Goal: Transaction & Acquisition: Download file/media

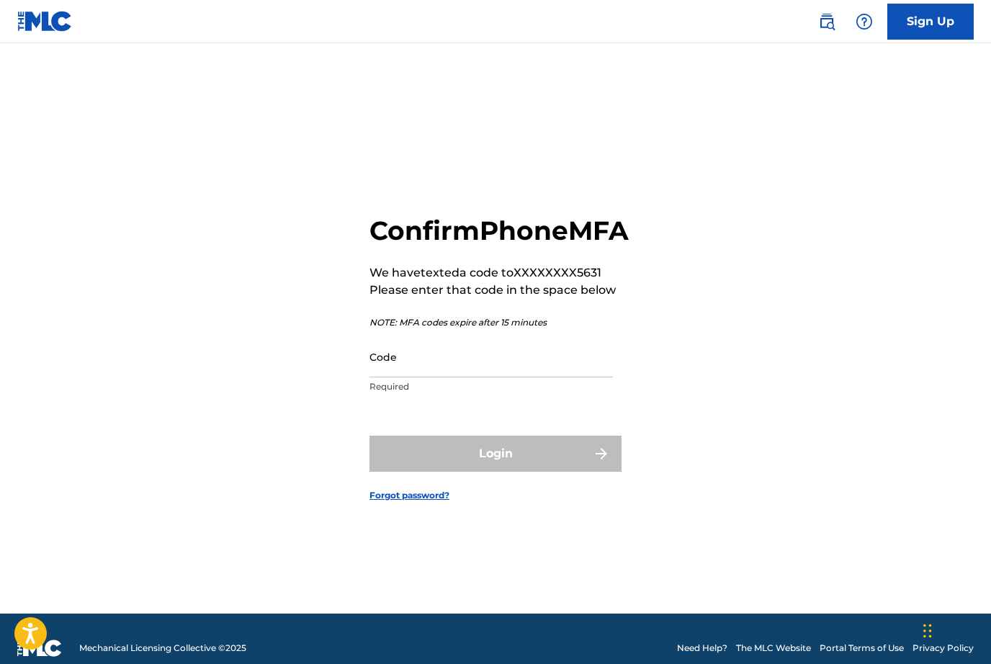
click at [557, 377] on input "Code" at bounding box center [490, 356] width 243 height 41
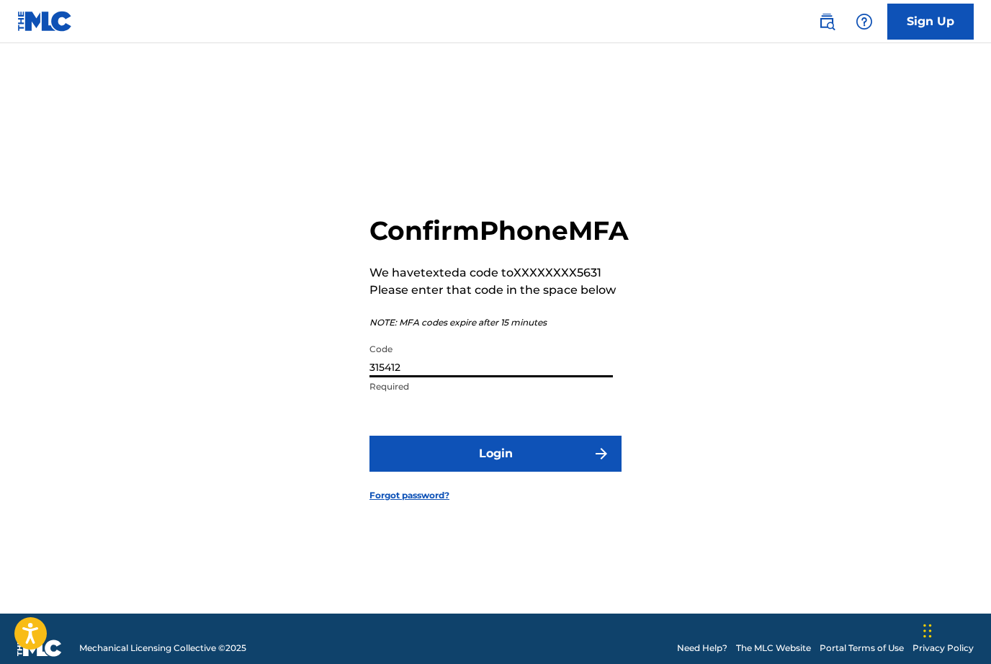
type input "315412"
click at [518, 472] on button "Login" at bounding box center [495, 454] width 252 height 36
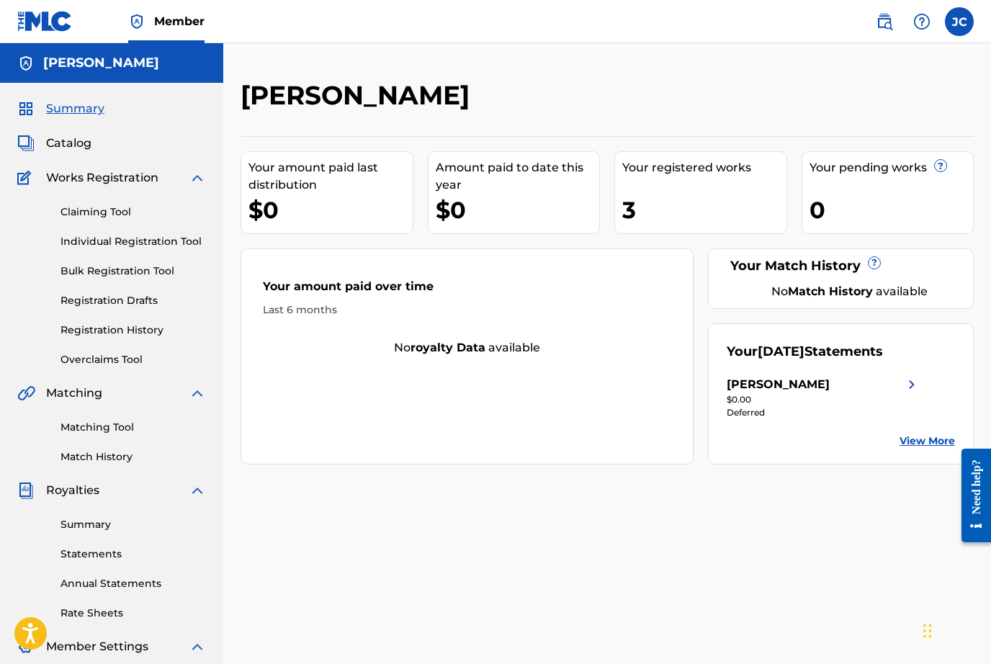
click at [686, 191] on div "Your registered works 3" at bounding box center [700, 192] width 173 height 83
click at [915, 385] on img at bounding box center [911, 384] width 17 height 17
click at [151, 331] on link "Registration History" at bounding box center [132, 330] width 145 height 15
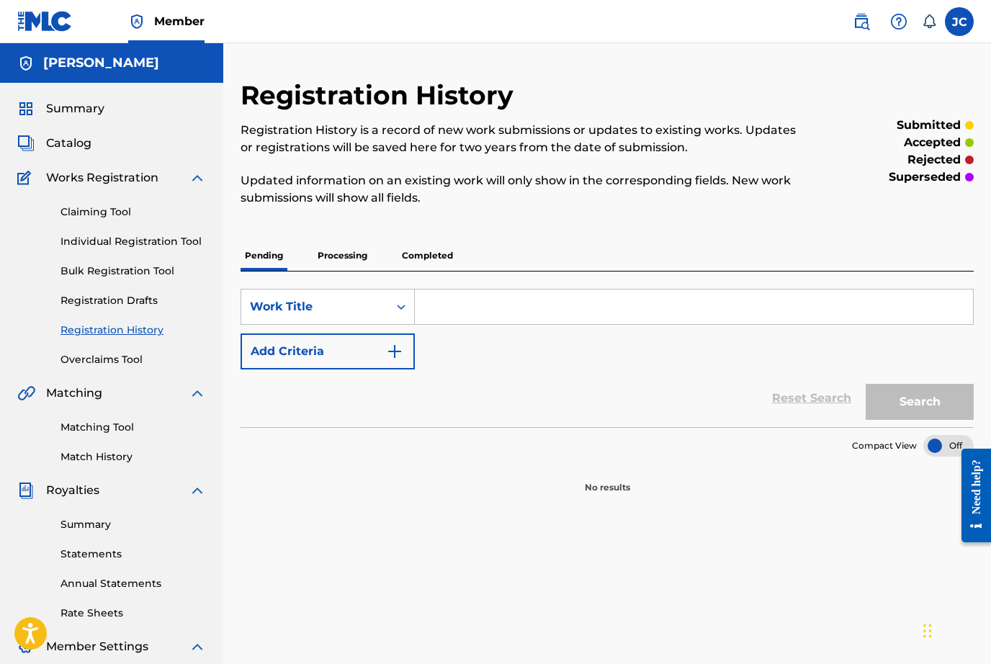
click at [435, 256] on p "Completed" at bounding box center [428, 256] width 60 height 30
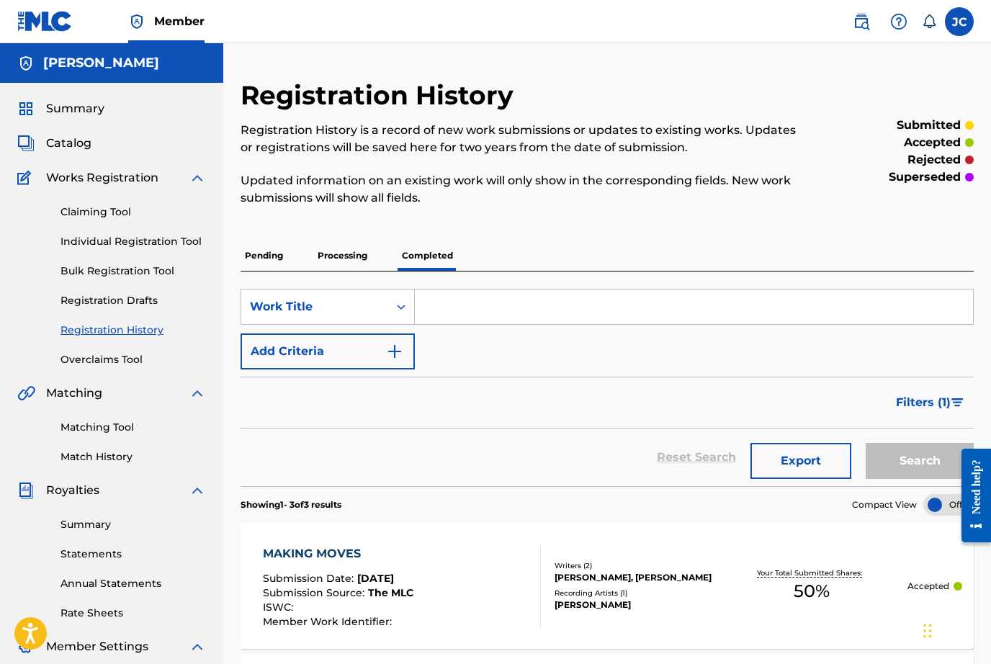
click at [109, 73] on div "[PERSON_NAME]" at bounding box center [111, 63] width 223 height 40
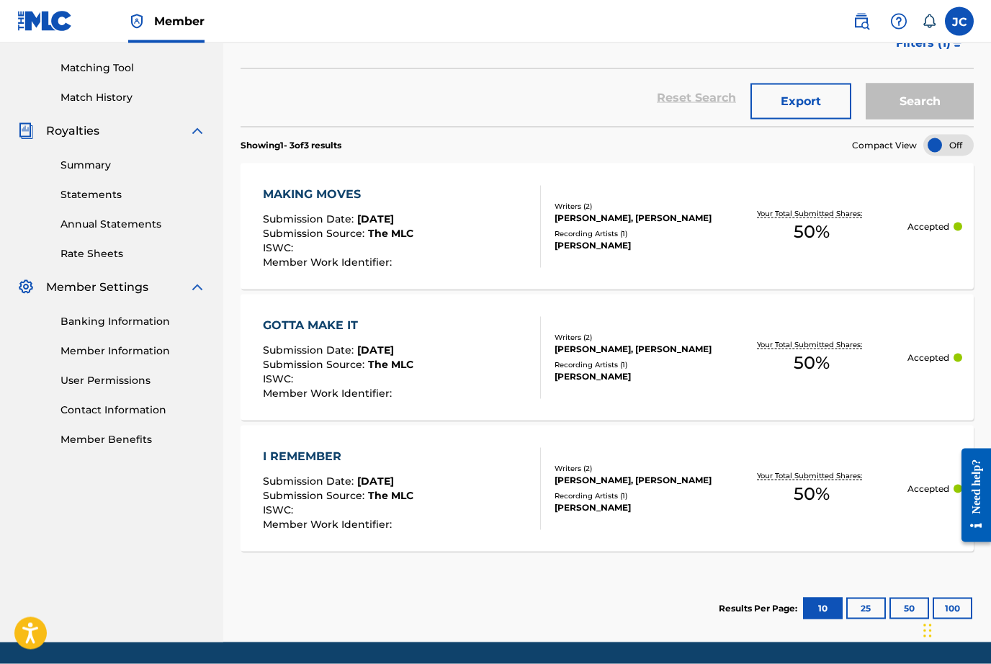
scroll to position [251, 0]
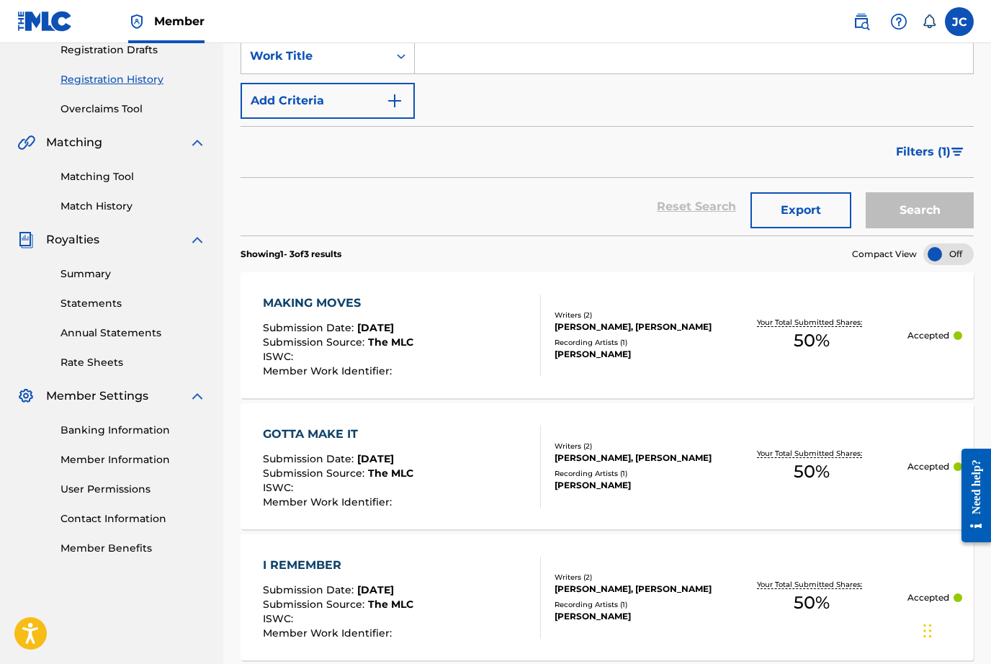
click at [160, 433] on link "Banking Information" at bounding box center [132, 430] width 145 height 15
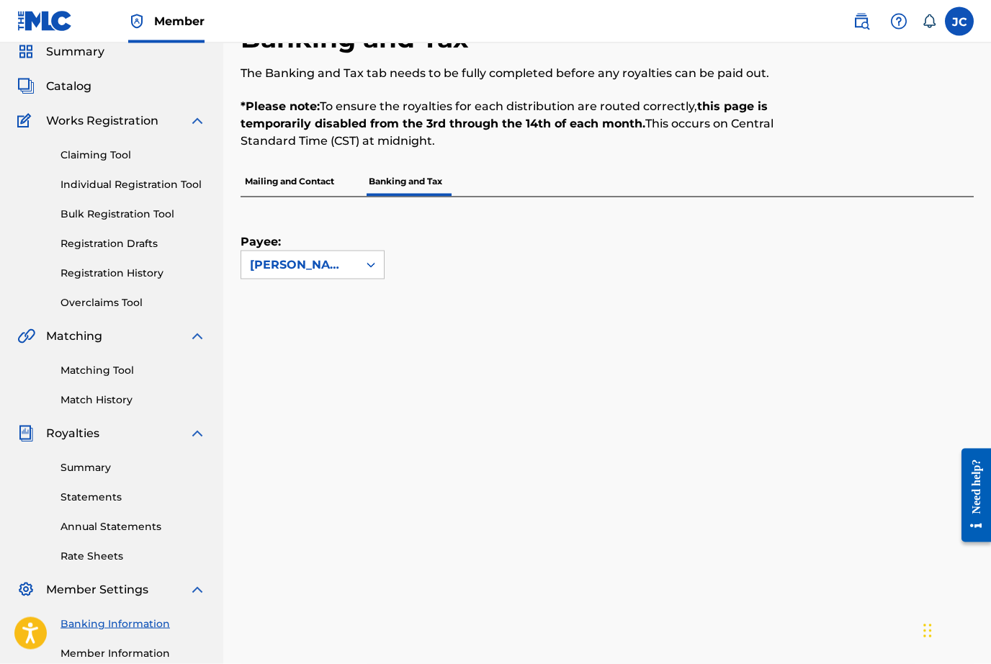
scroll to position [56, 0]
click at [321, 180] on p "Mailing and Contact" at bounding box center [290, 182] width 98 height 30
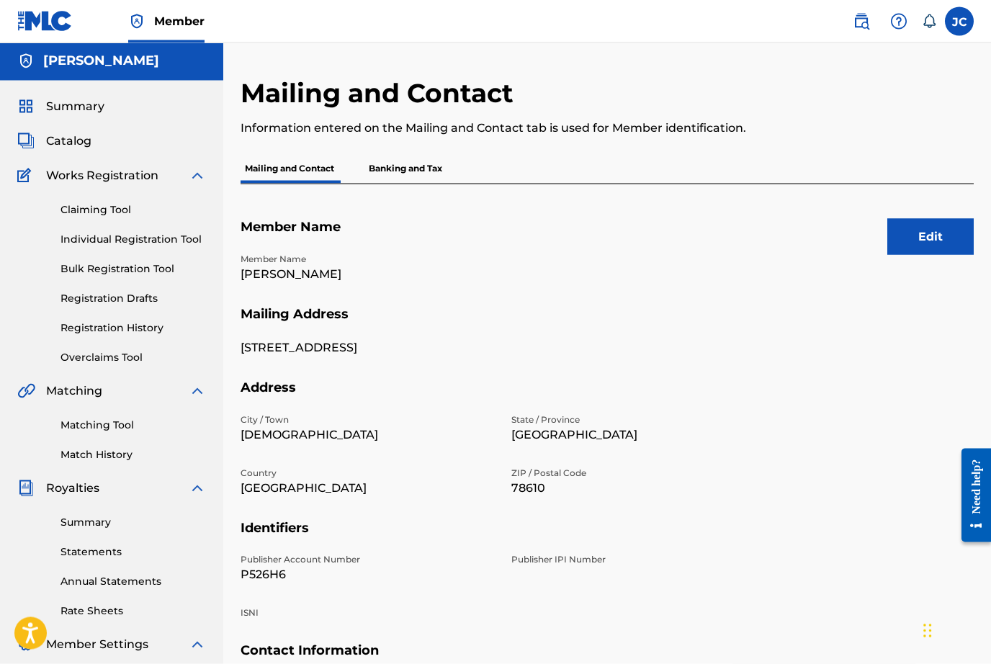
scroll to position [5, 0]
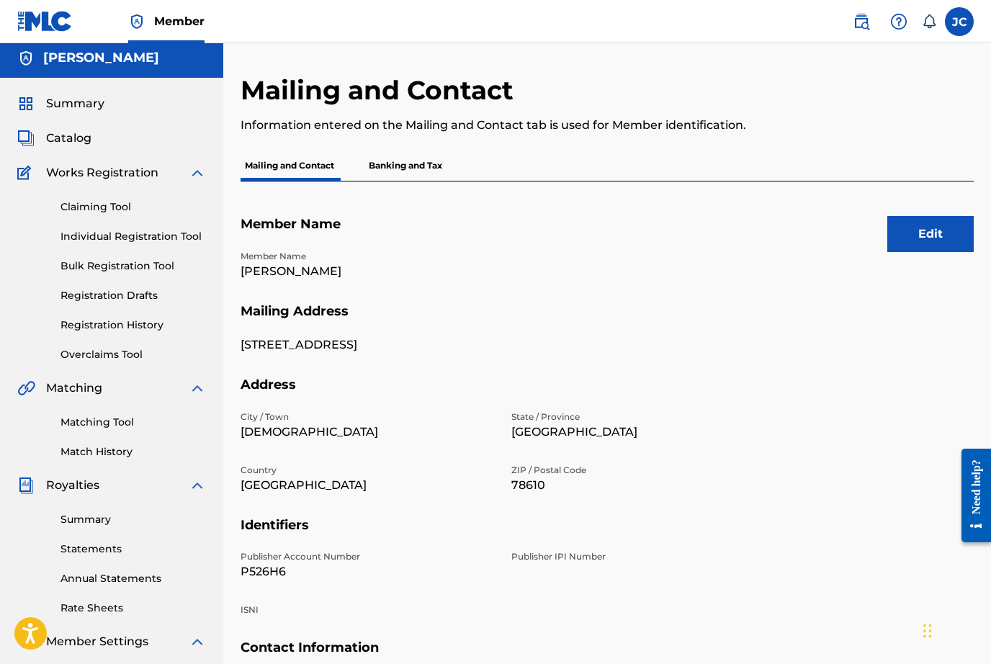
click at [432, 169] on p "Banking and Tax" at bounding box center [405, 166] width 82 height 30
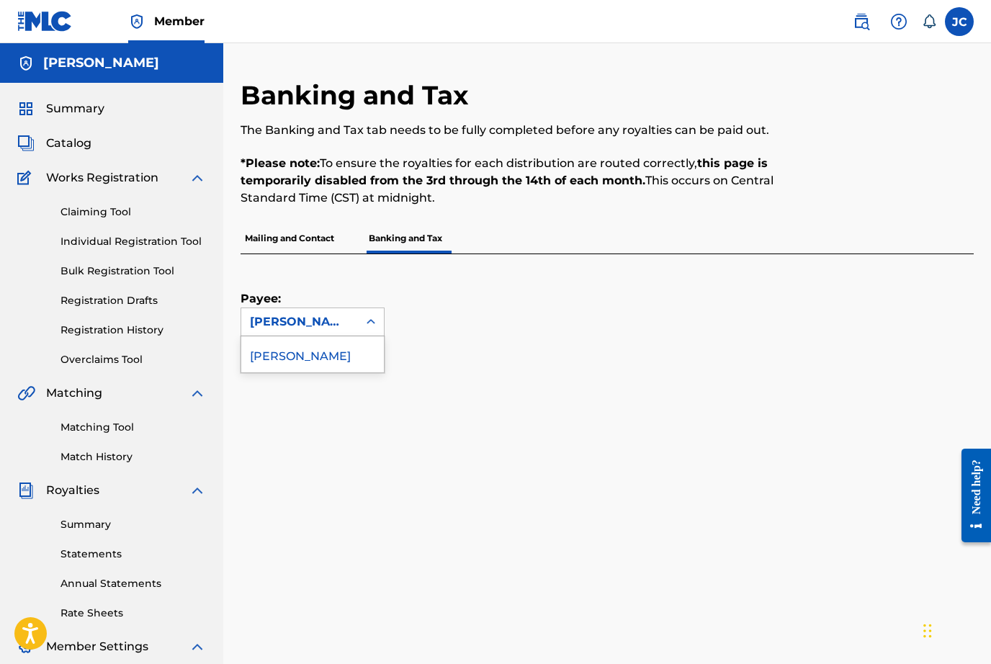
click at [363, 327] on div at bounding box center [371, 322] width 26 height 26
click at [100, 531] on link "Summary" at bounding box center [132, 524] width 145 height 15
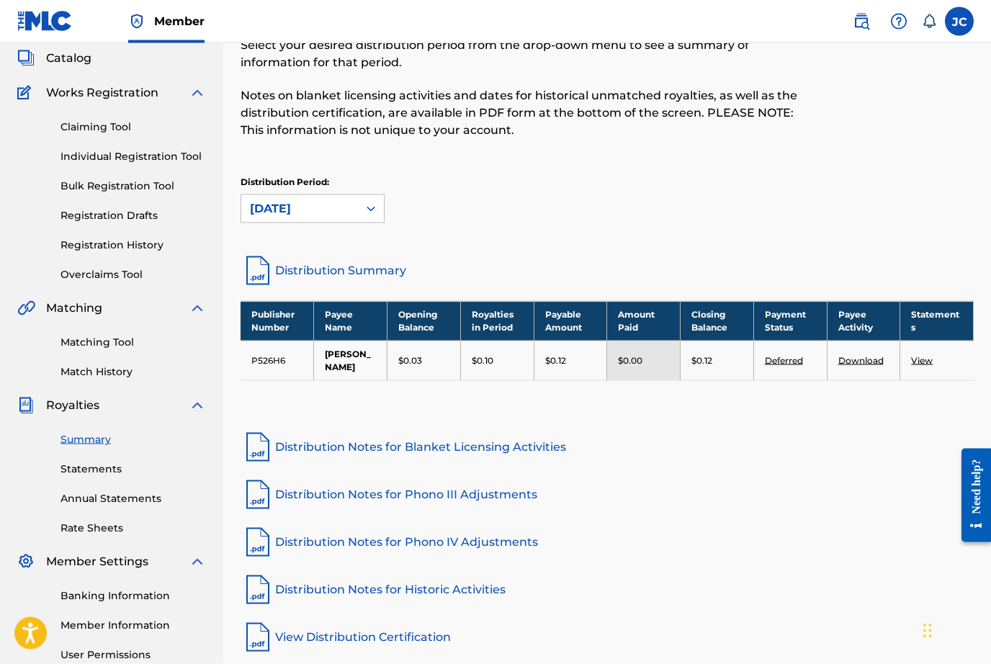
scroll to position [86, 0]
click at [790, 362] on link "Deferred" at bounding box center [784, 359] width 38 height 11
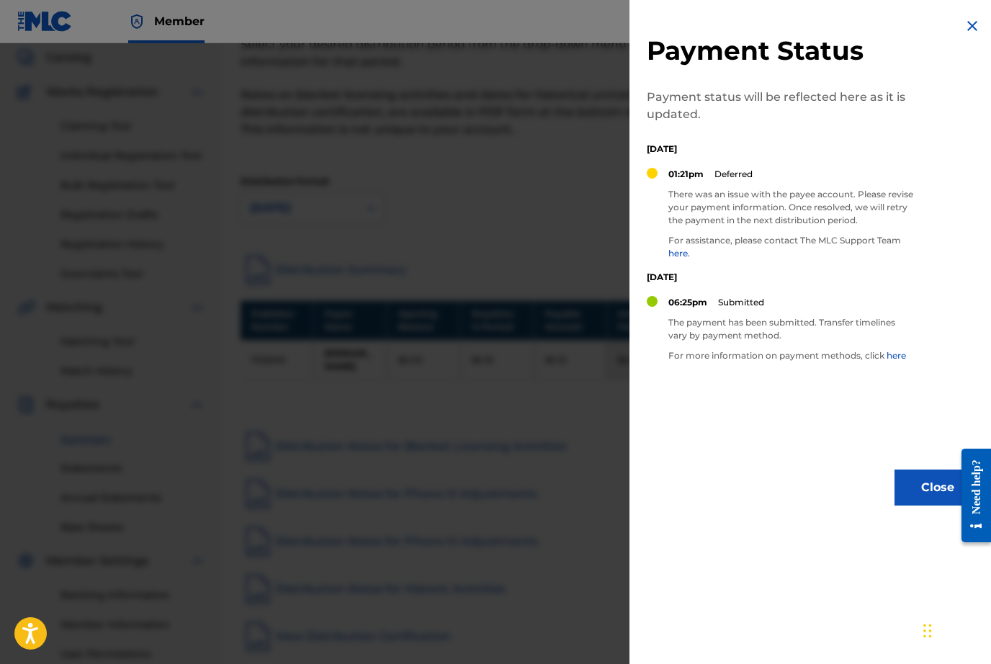
click at [563, 176] on div at bounding box center [495, 375] width 991 height 664
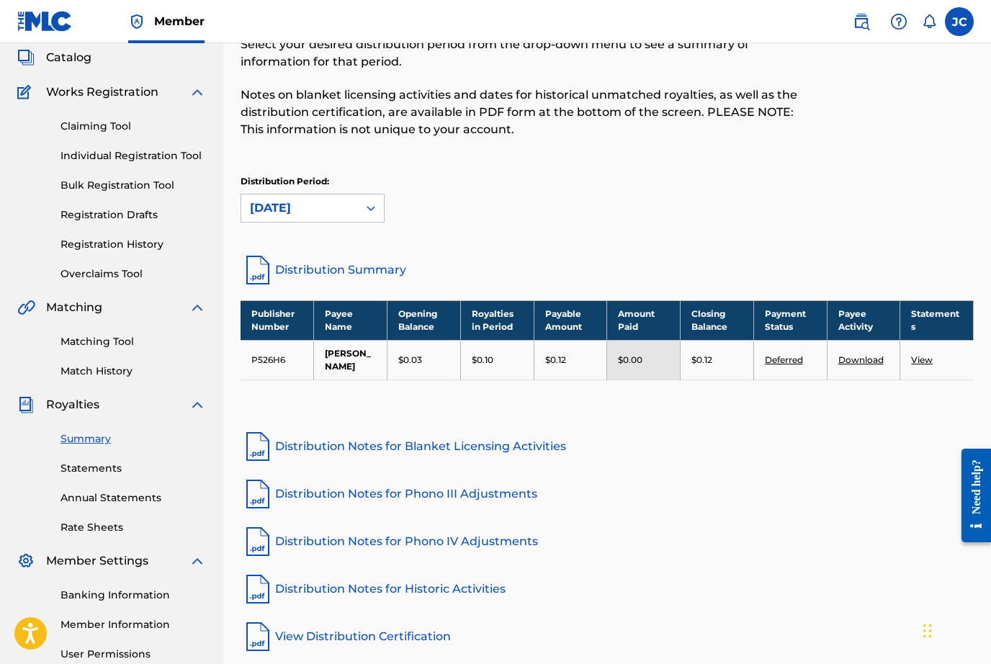
click at [862, 362] on link "Download" at bounding box center [860, 359] width 45 height 11
click at [923, 364] on link "View" at bounding box center [922, 359] width 22 height 11
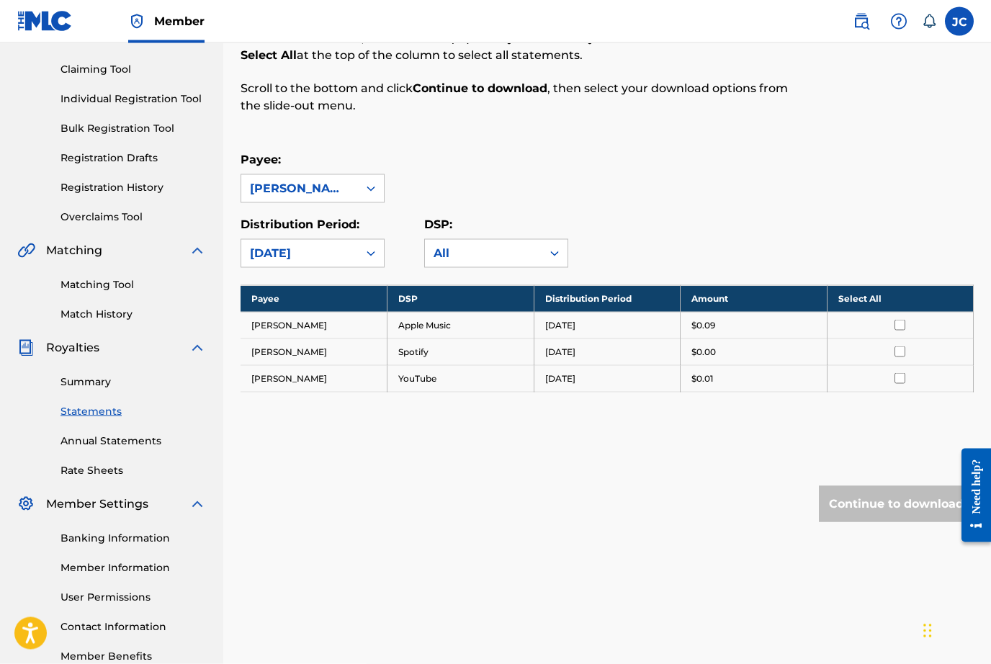
scroll to position [145, 0]
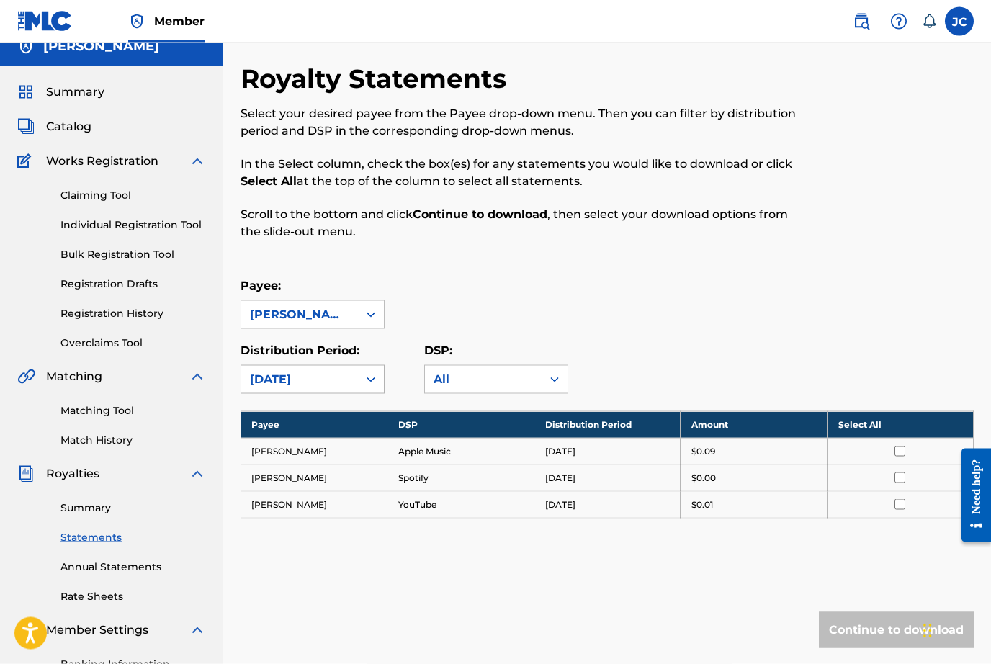
click at [365, 385] on icon at bounding box center [371, 379] width 14 height 14
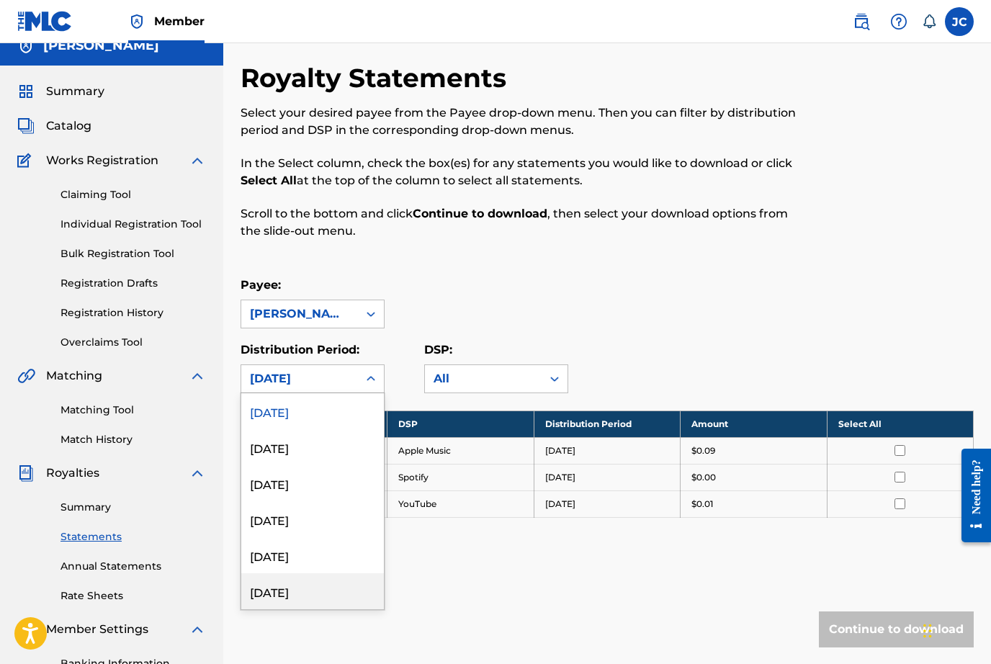
click at [322, 584] on div "March 2025" at bounding box center [312, 591] width 143 height 36
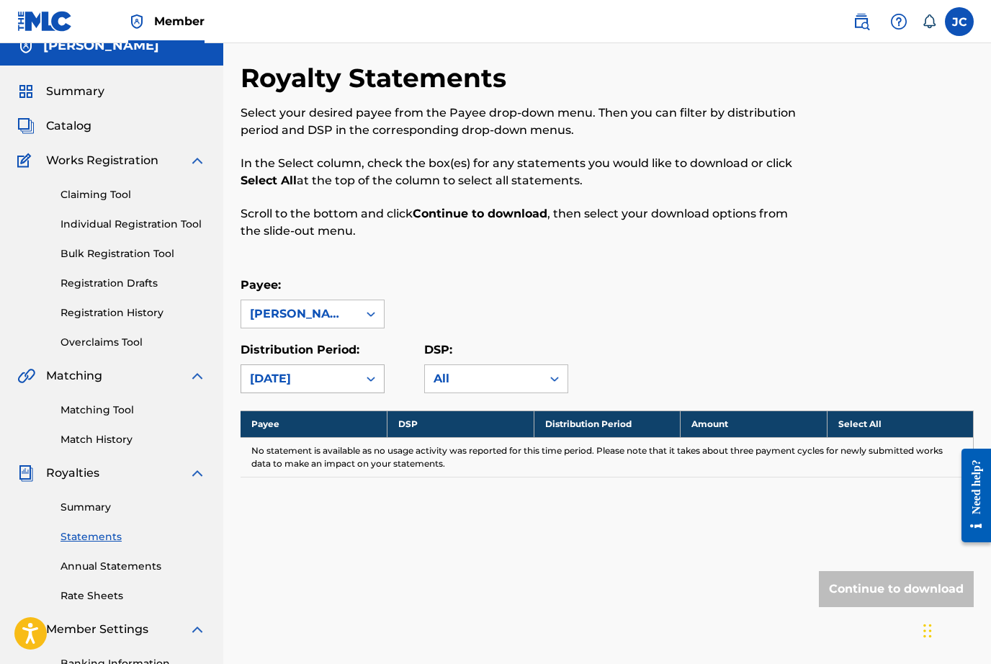
click at [352, 385] on div "March 2025" at bounding box center [299, 378] width 117 height 27
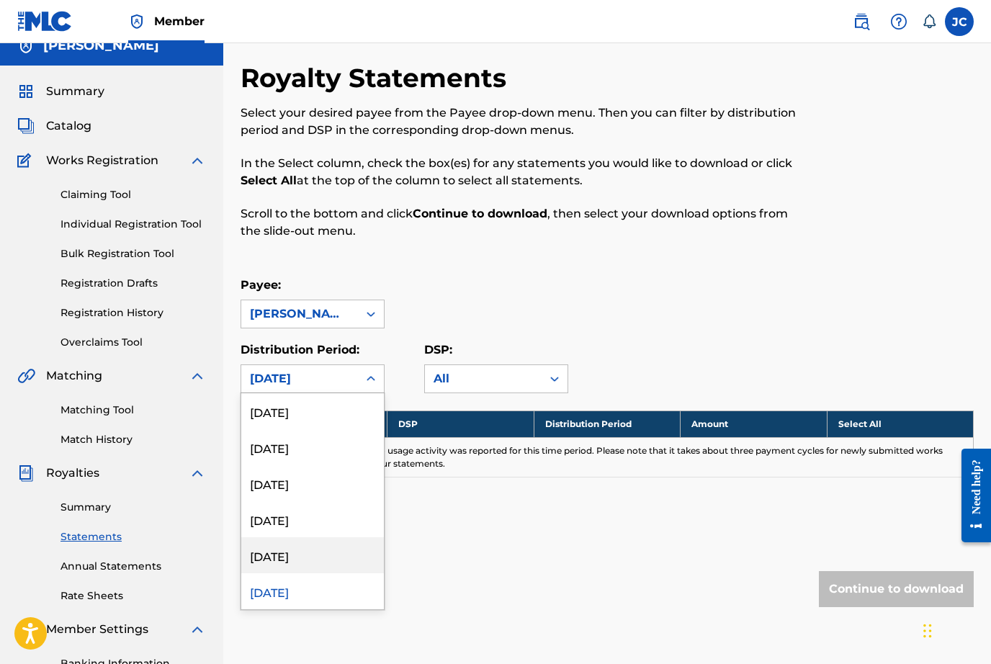
click at [337, 562] on div "April 2025" at bounding box center [312, 555] width 143 height 36
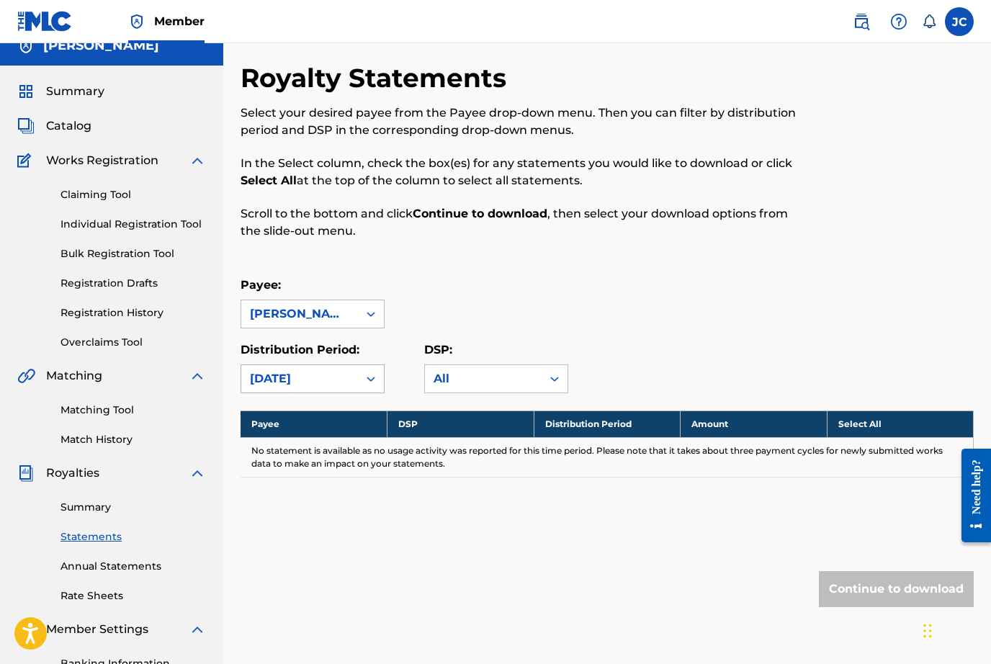
click at [367, 381] on icon at bounding box center [371, 379] width 14 height 14
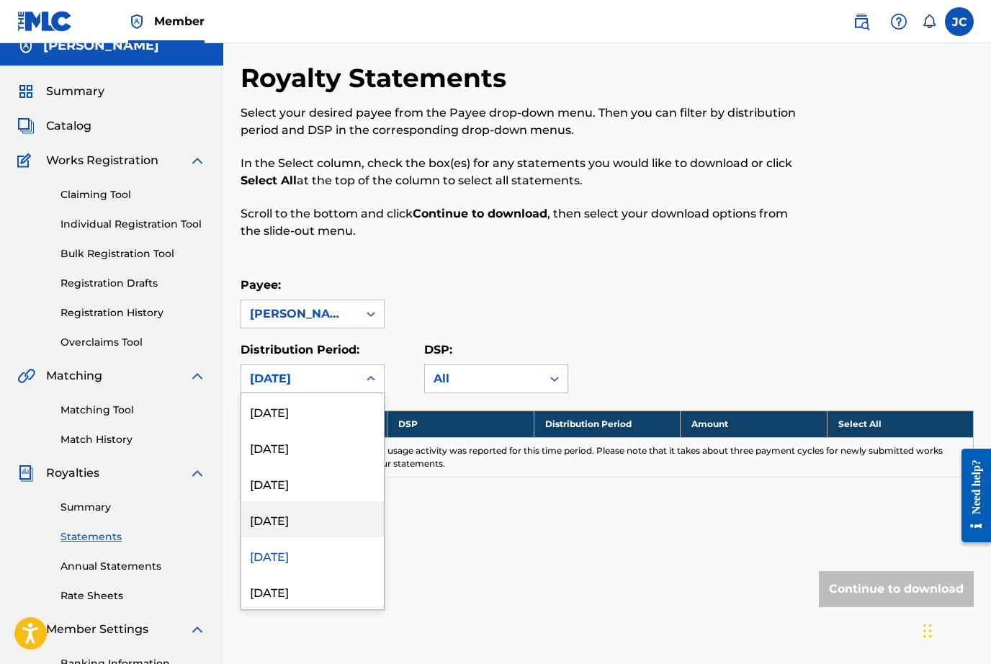
click at [324, 531] on div "May 2025" at bounding box center [312, 519] width 143 height 36
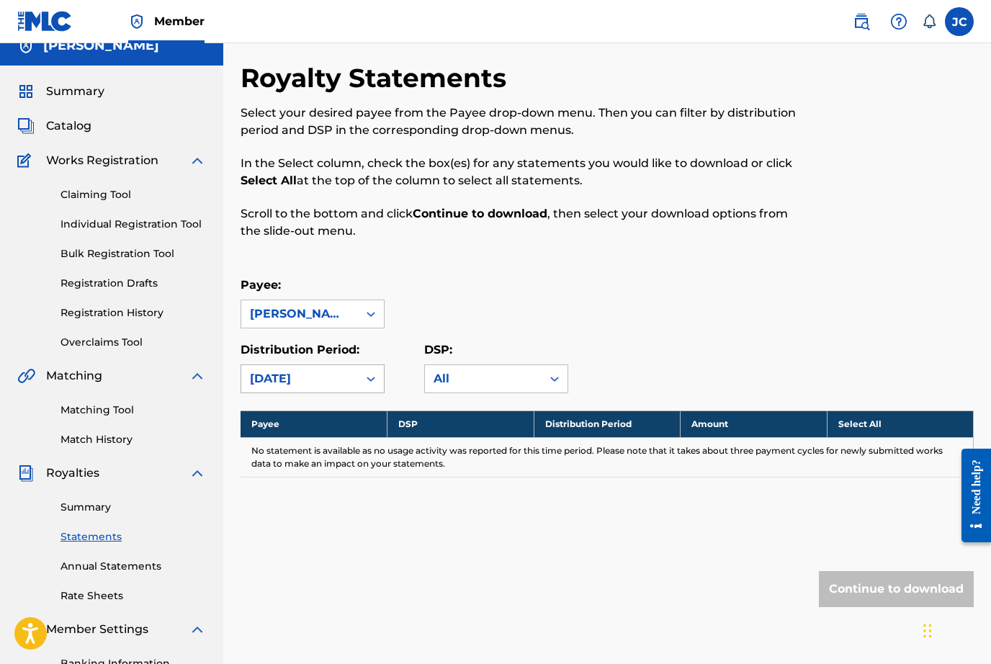
click at [365, 367] on div at bounding box center [371, 379] width 26 height 26
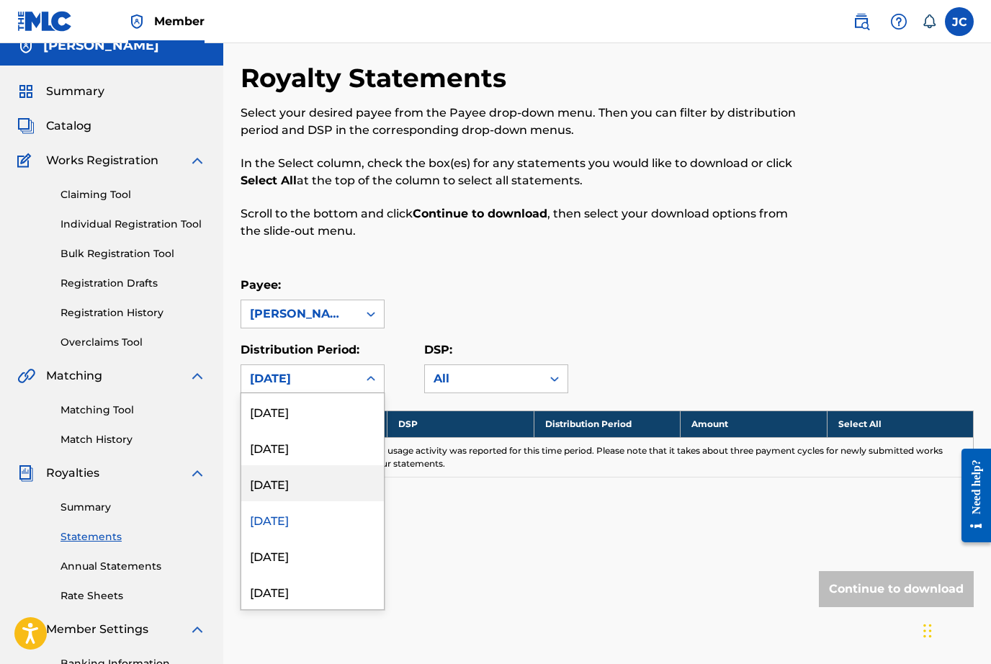
click at [336, 488] on div "June 2025" at bounding box center [312, 483] width 143 height 36
click at [366, 378] on icon at bounding box center [371, 379] width 14 height 14
click at [333, 447] on div "July 2025" at bounding box center [312, 447] width 143 height 36
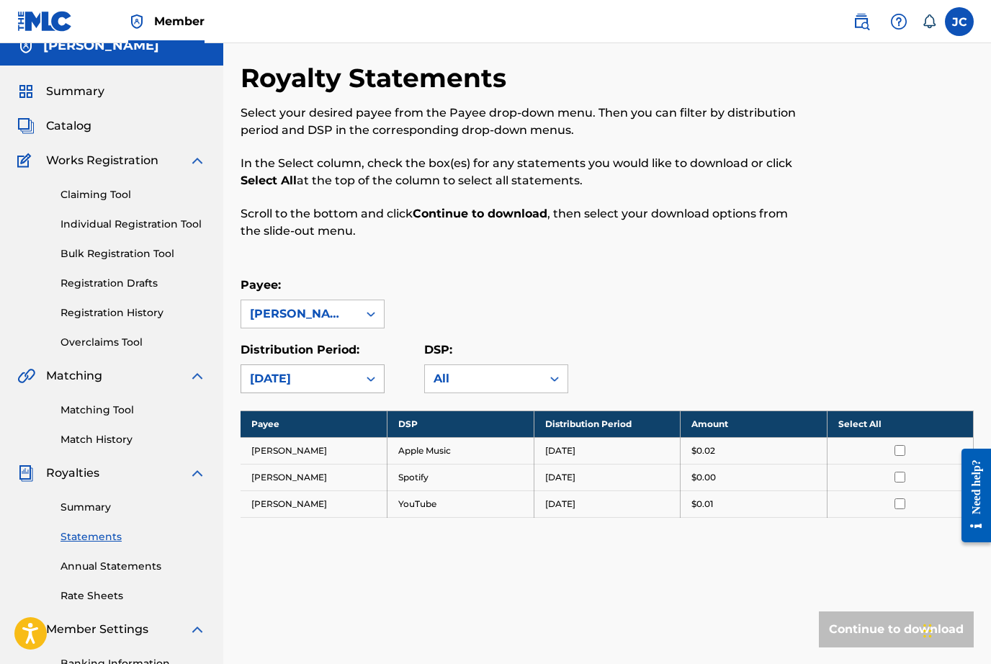
click at [348, 379] on div "July 2025" at bounding box center [299, 378] width 99 height 17
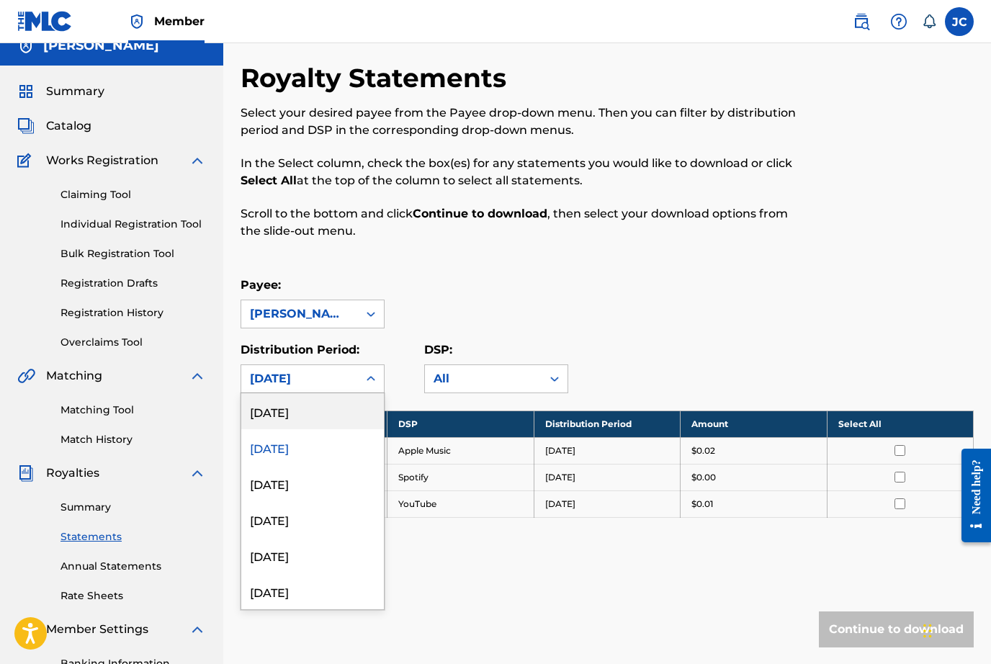
click at [318, 420] on div "[DATE]" at bounding box center [312, 411] width 143 height 36
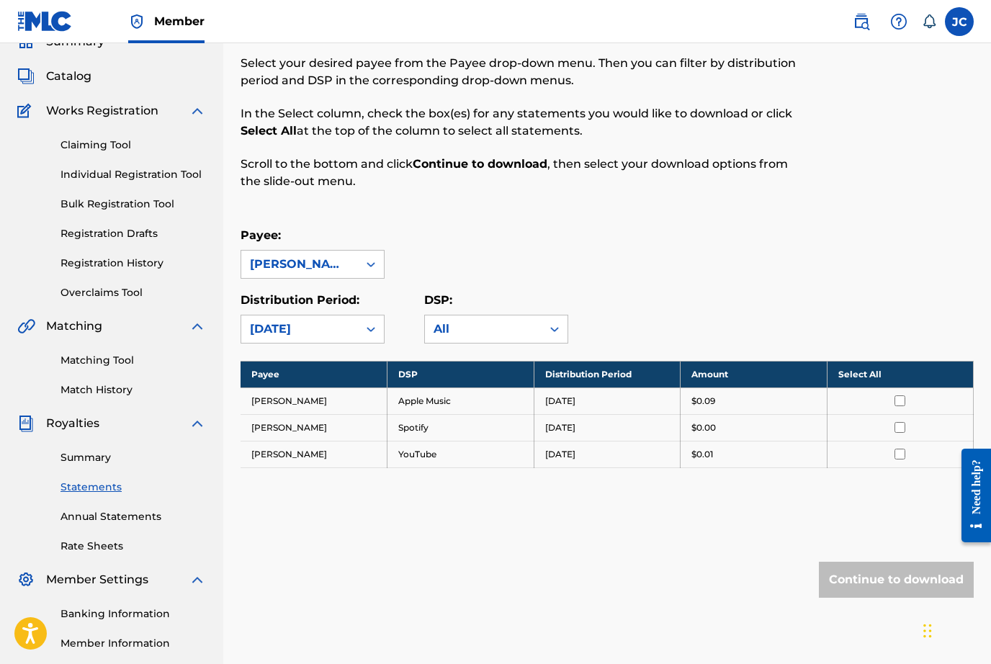
scroll to position [104, 0]
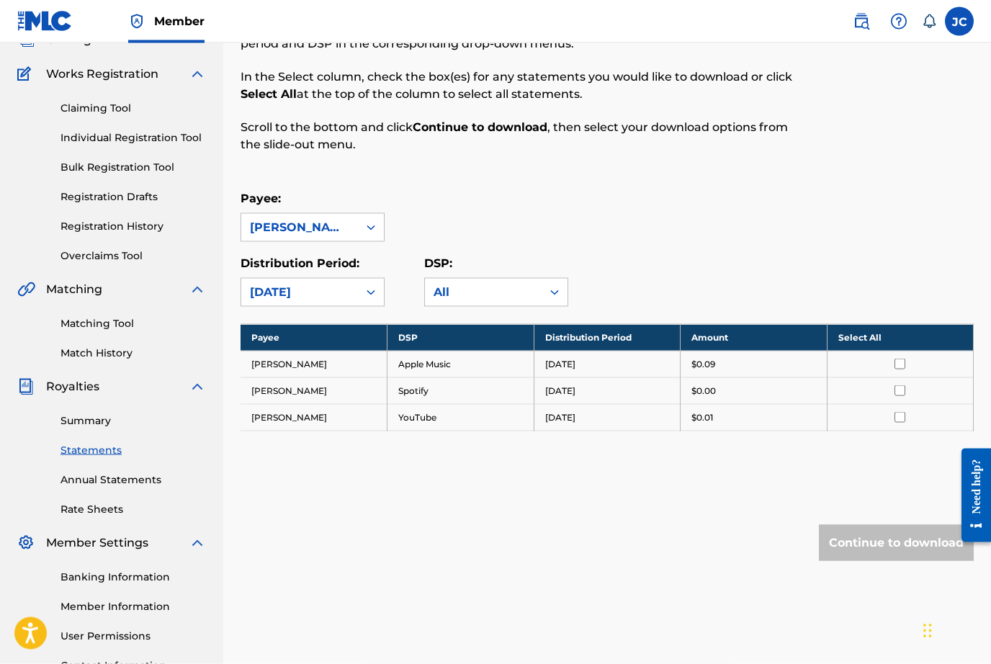
click at [149, 585] on div "Banking Information Member Information User Permissions Contact Information Mem…" at bounding box center [111, 627] width 189 height 151
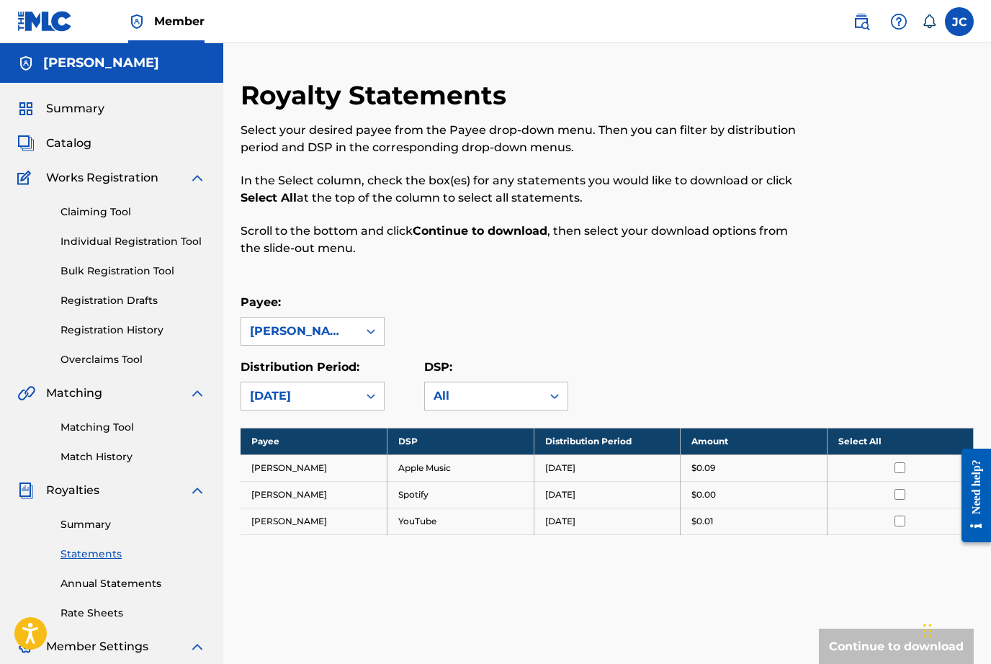
click at [158, 73] on div "[PERSON_NAME]" at bounding box center [111, 63] width 223 height 40
click at [122, 63] on h5 "[PERSON_NAME]" at bounding box center [101, 63] width 116 height 17
click at [171, 24] on span "Member" at bounding box center [179, 21] width 50 height 17
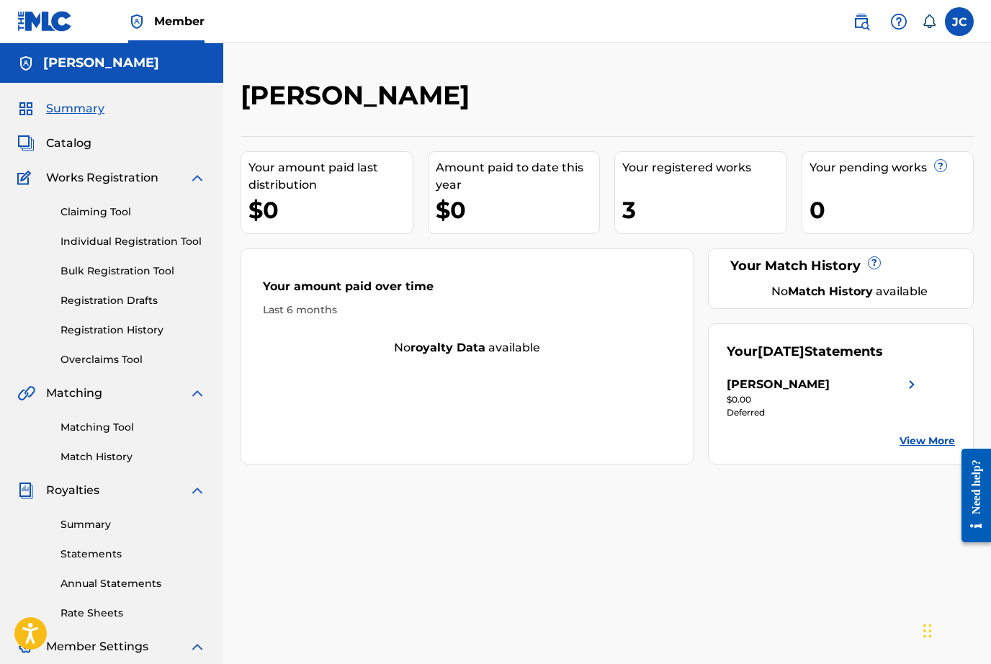
click at [959, 27] on label at bounding box center [959, 21] width 29 height 29
click at [959, 22] on input "JC Jimmy Cisneros Jr nevanuffjimmy@icloud.com Notification Preferences Profile …" at bounding box center [959, 22] width 0 height 0
click at [63, 148] on span "Catalog" at bounding box center [68, 143] width 45 height 17
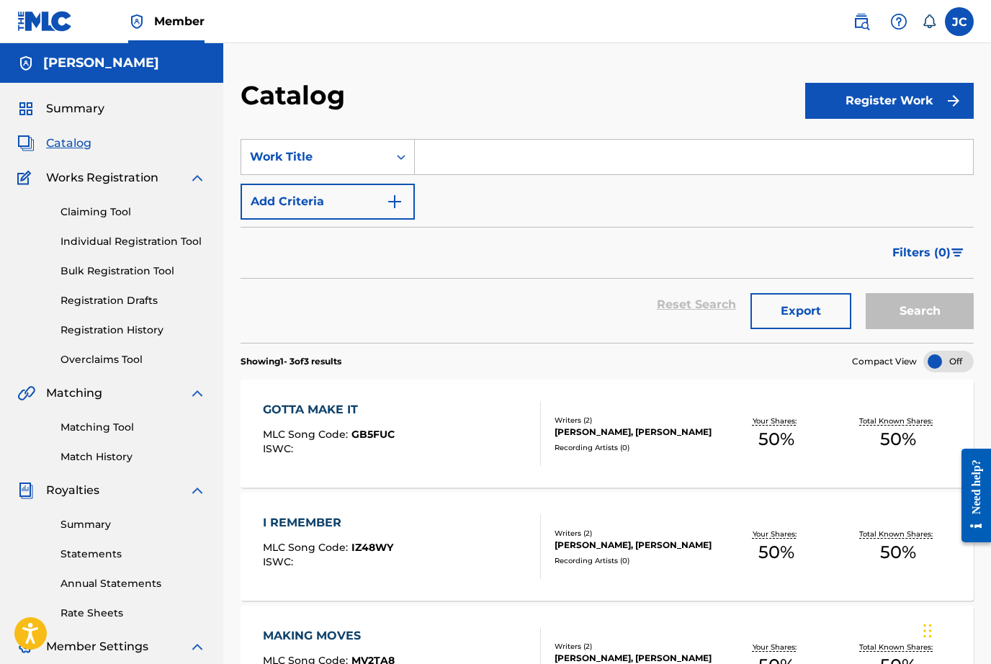
click at [140, 330] on link "Registration History" at bounding box center [132, 330] width 145 height 15
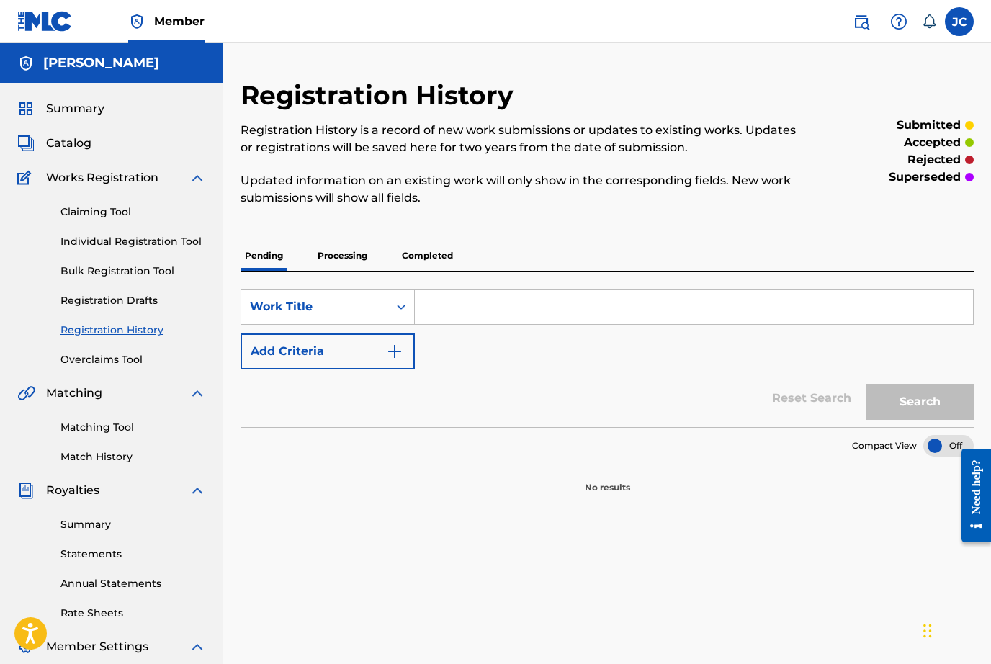
click at [432, 260] on p "Completed" at bounding box center [428, 256] width 60 height 30
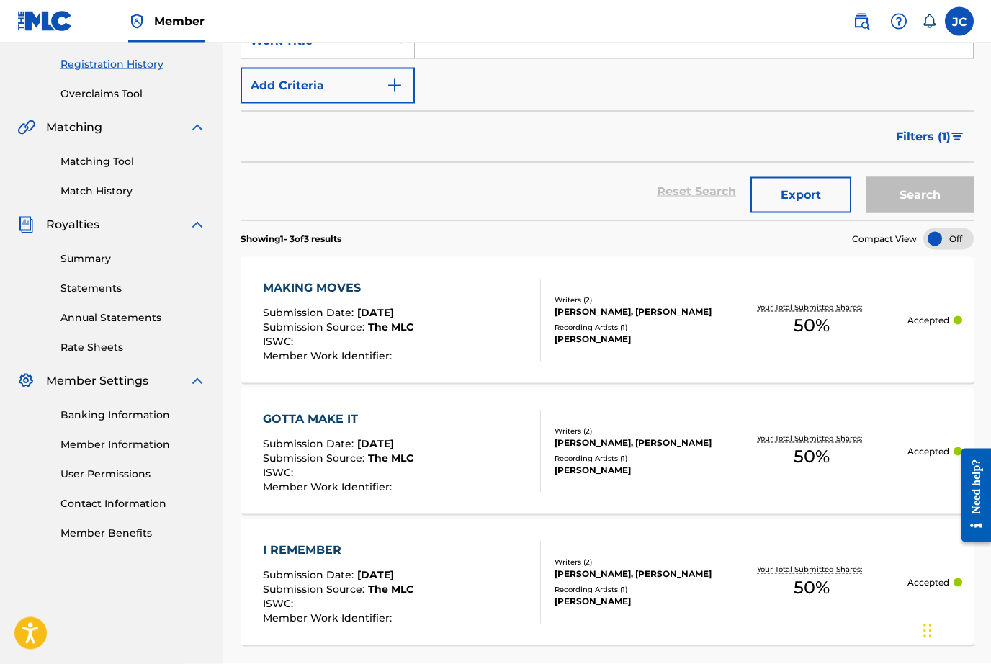
scroll to position [276, 0]
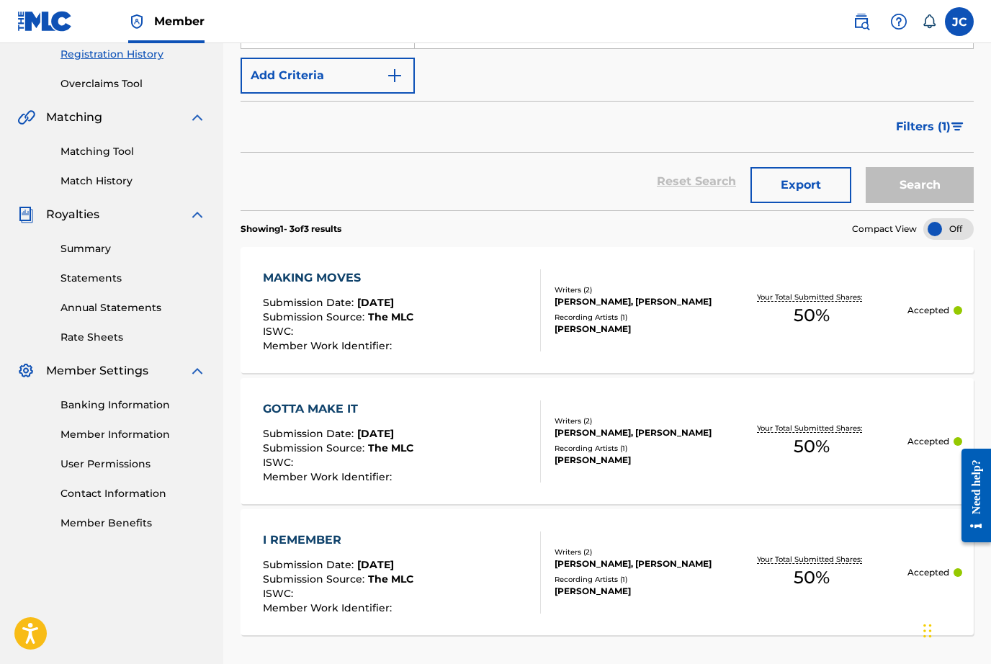
click at [457, 309] on div "MAKING MOVES Submission Date : May 04, 2025 Submission Source : The MLC ISWC : …" at bounding box center [402, 310] width 279 height 82
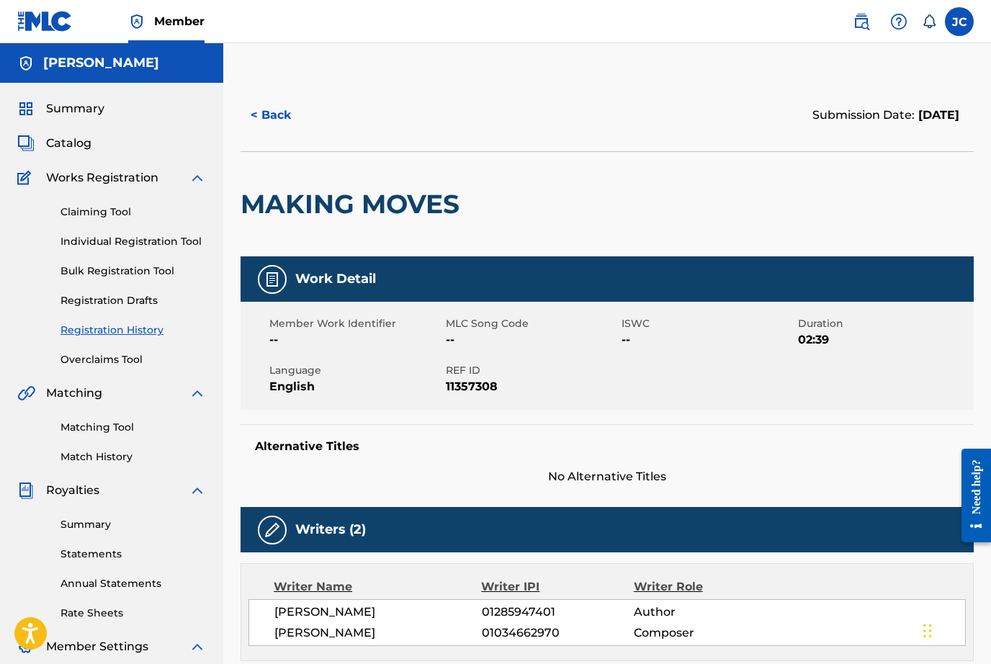
click at [284, 116] on button "< Back" at bounding box center [284, 115] width 86 height 36
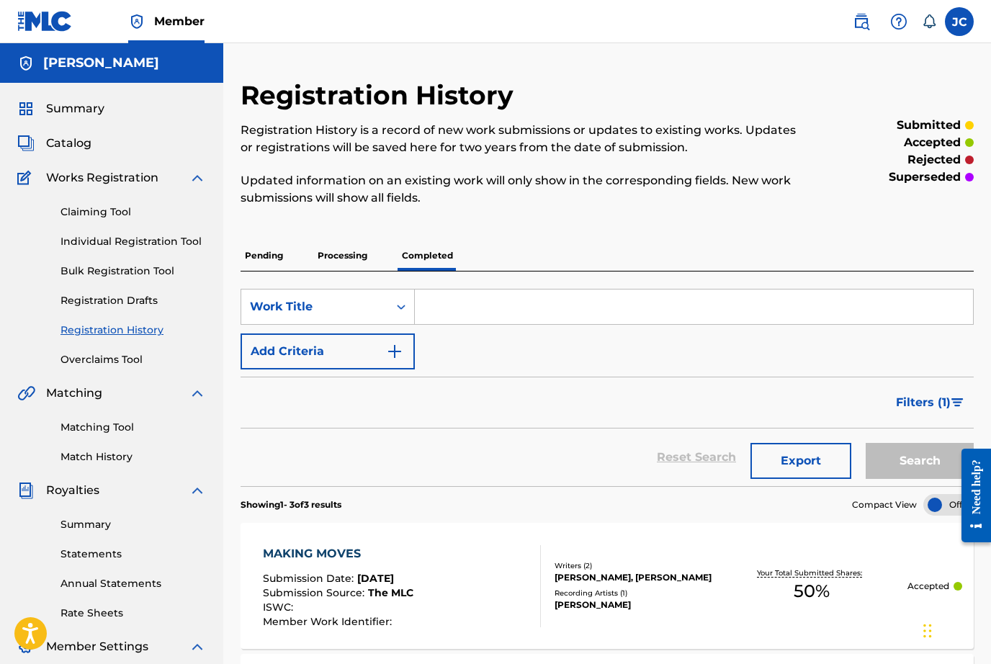
click at [170, 247] on link "Individual Registration Tool" at bounding box center [132, 241] width 145 height 15
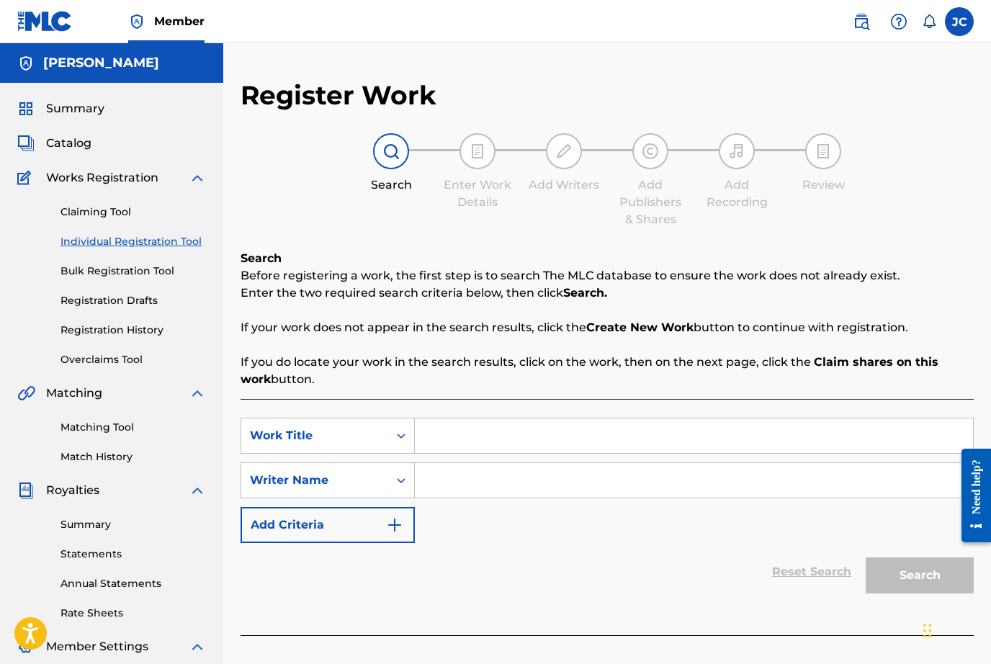
click at [101, 115] on span "Summary" at bounding box center [75, 108] width 58 height 17
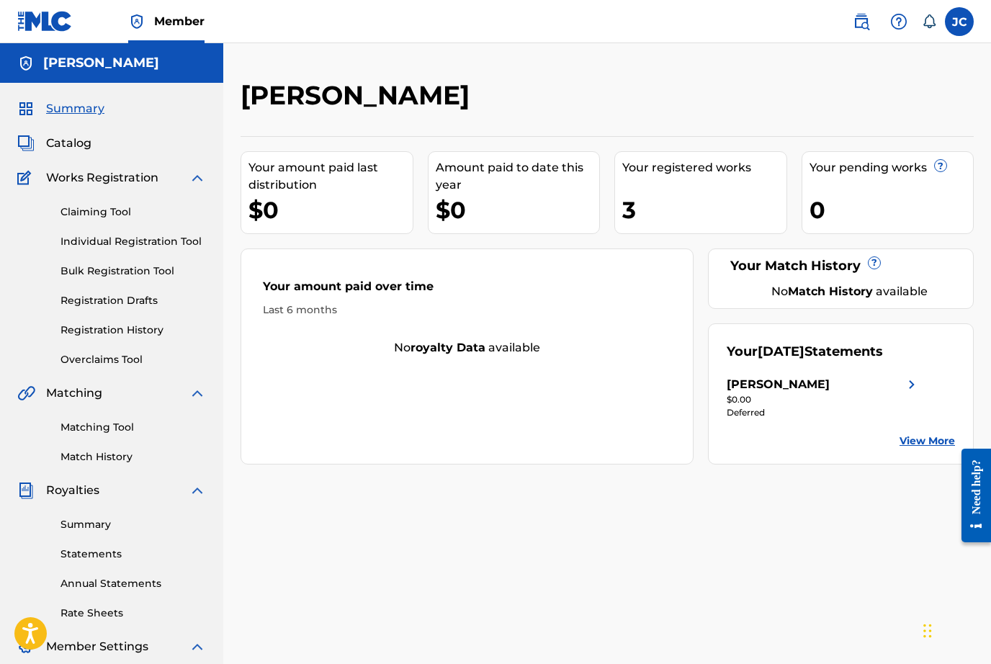
click at [104, 529] on link "Summary" at bounding box center [132, 524] width 145 height 15
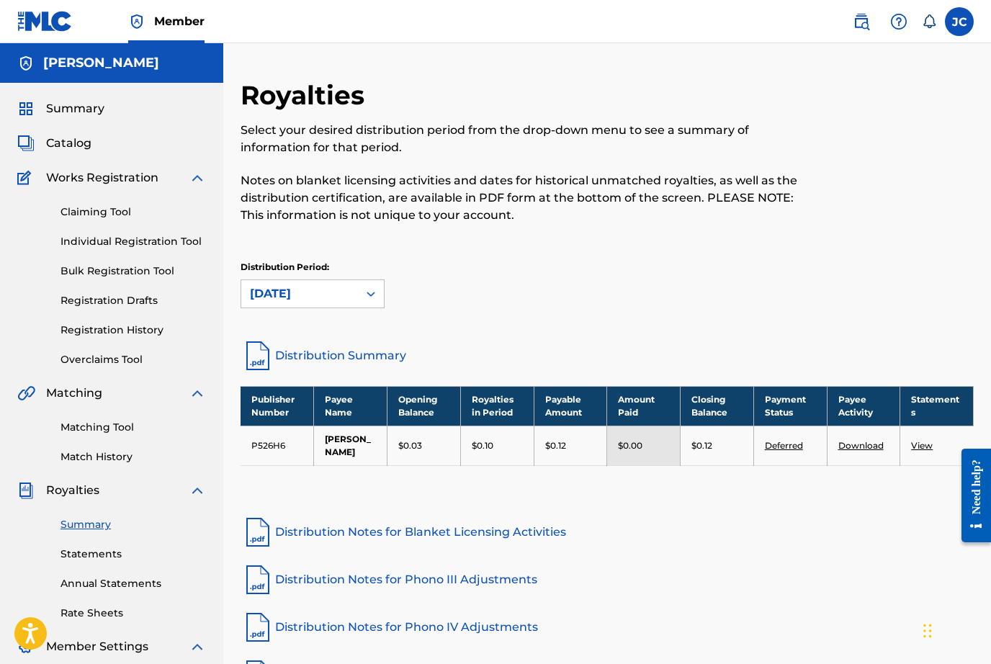
click at [135, 328] on link "Registration History" at bounding box center [132, 330] width 145 height 15
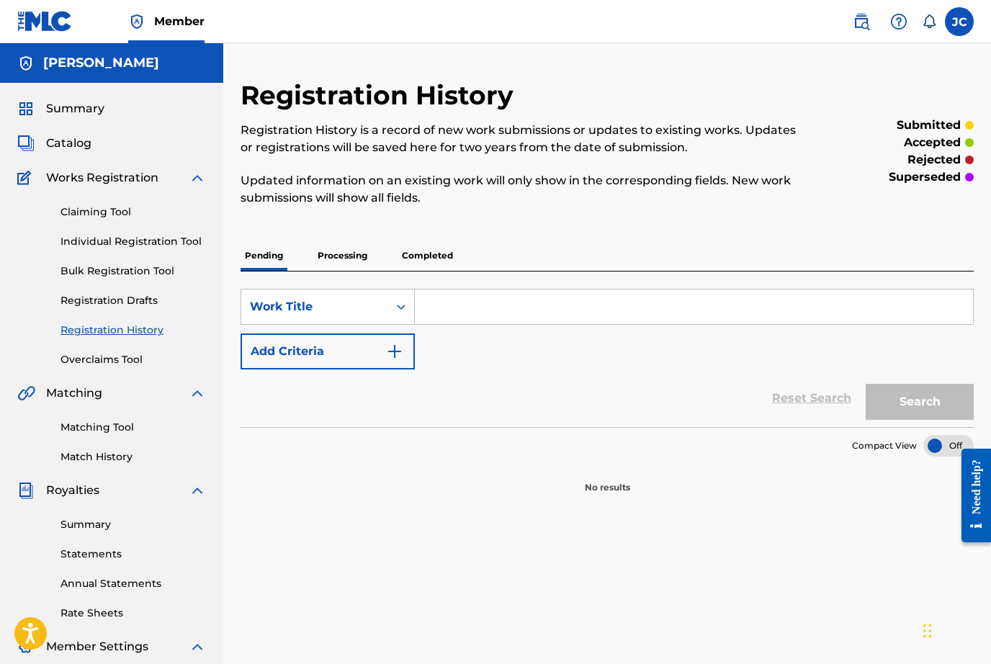
click at [416, 251] on p "Completed" at bounding box center [428, 256] width 60 height 30
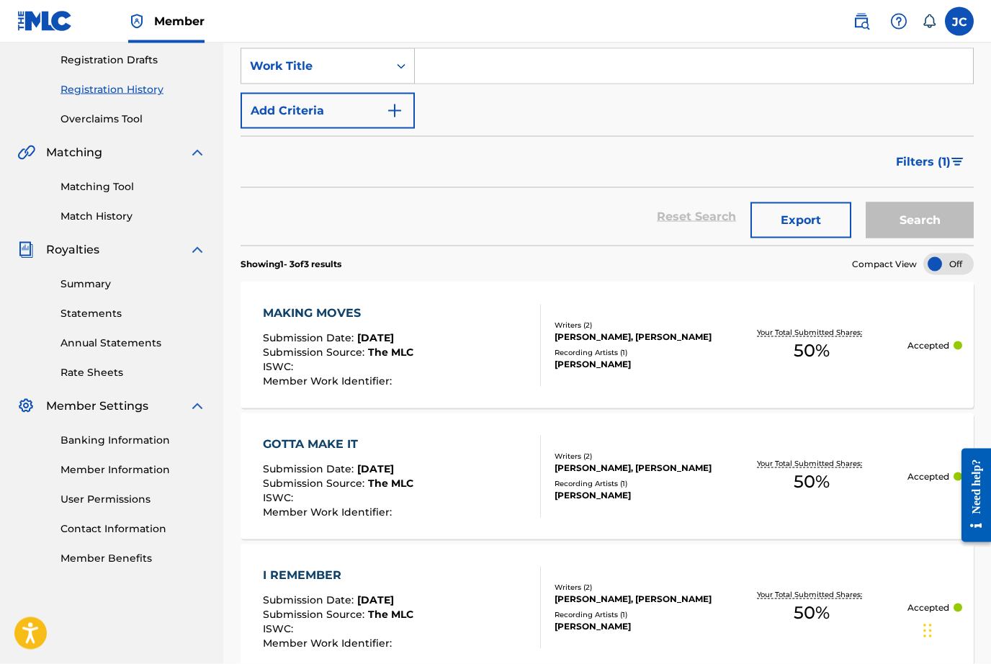
scroll to position [248, 0]
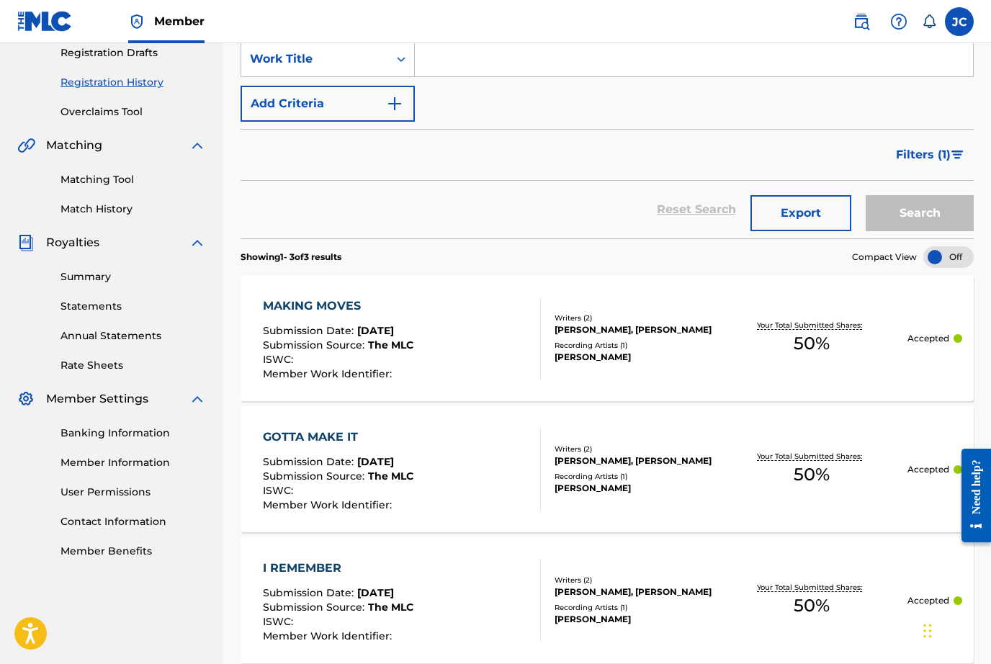
click at [394, 334] on span "May 04, 2025" at bounding box center [375, 330] width 37 height 13
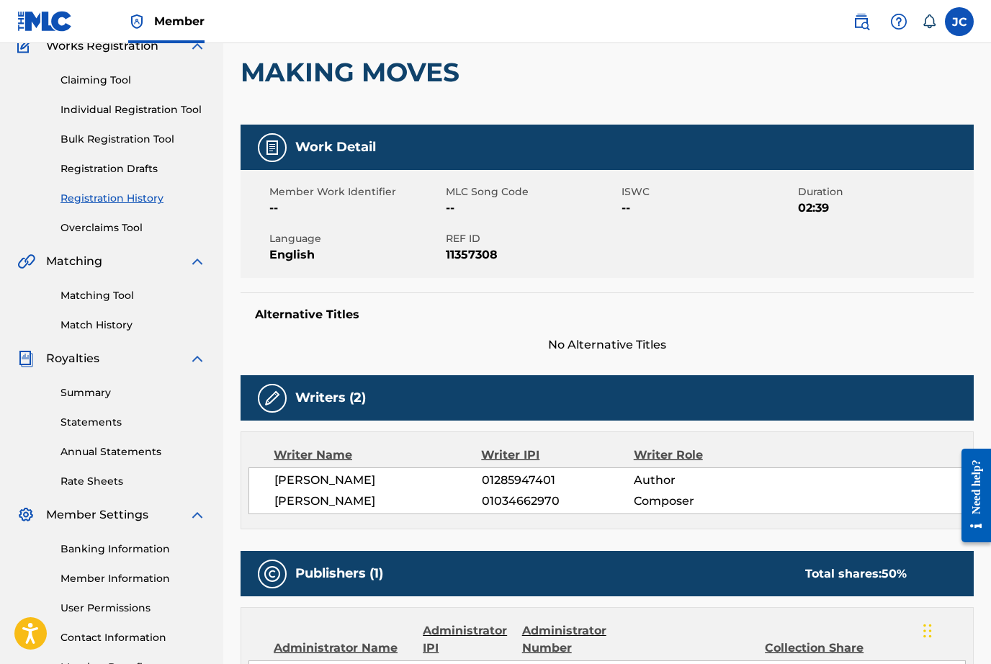
scroll to position [130, 0]
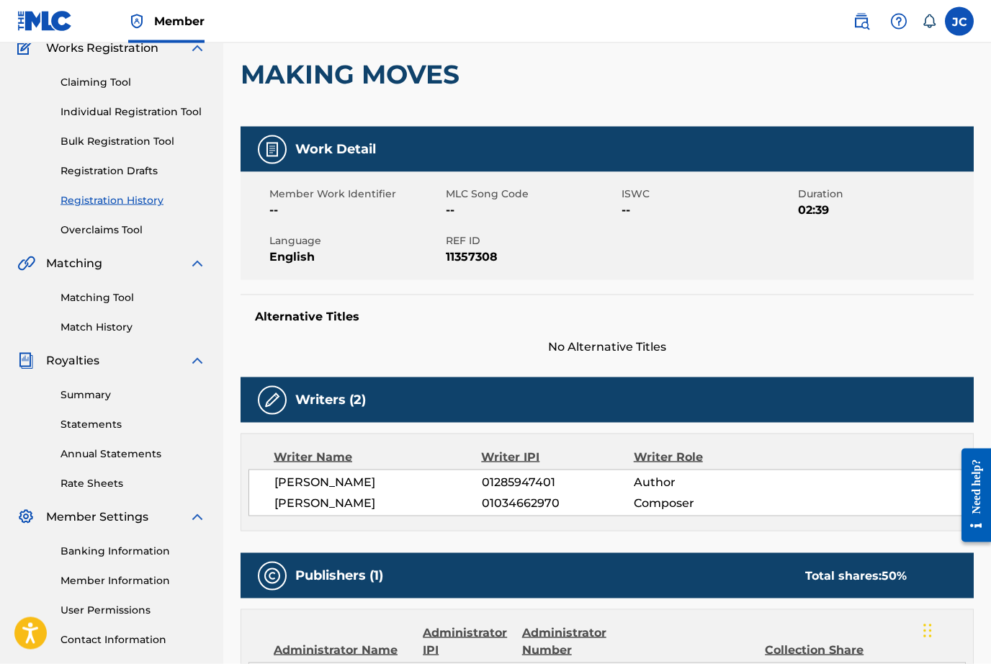
click at [102, 396] on link "Summary" at bounding box center [132, 394] width 145 height 15
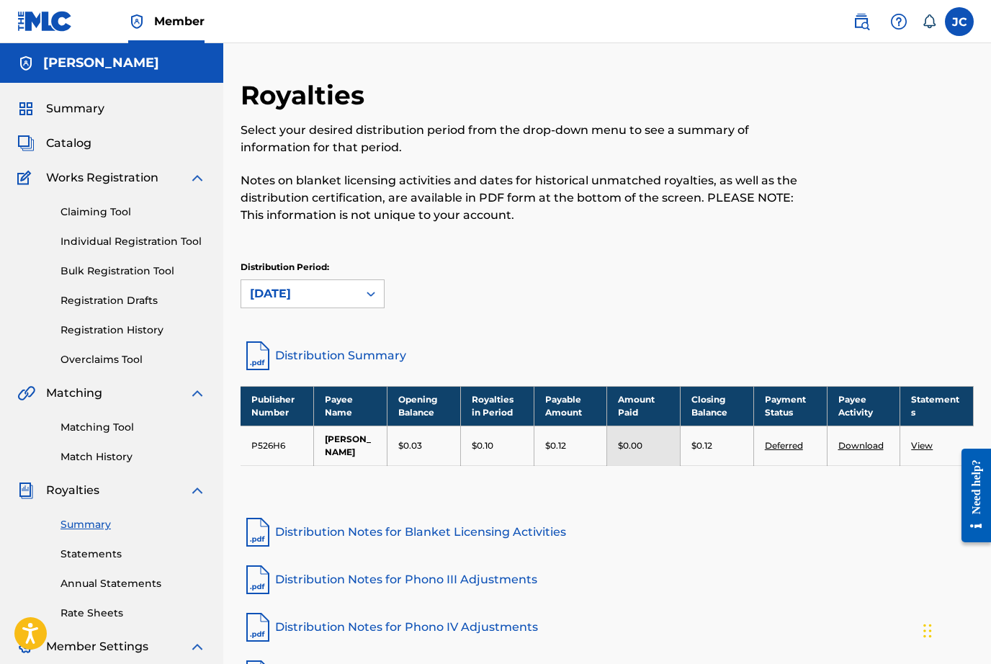
click at [923, 447] on link "View" at bounding box center [922, 445] width 22 height 11
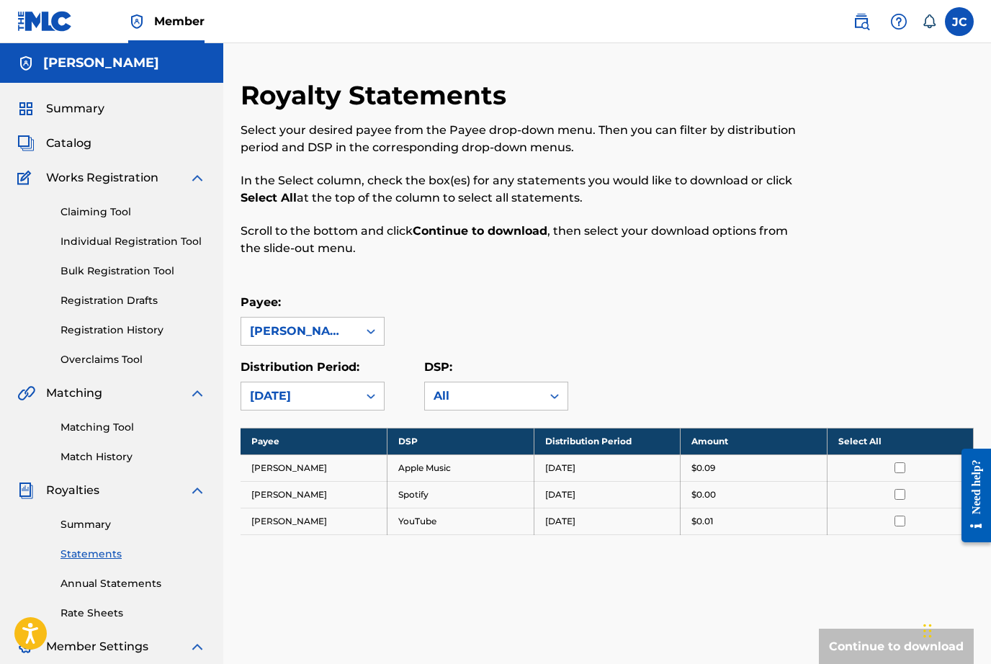
click at [505, 475] on td "Apple Music" at bounding box center [460, 467] width 147 height 27
click at [905, 470] on input "checkbox" at bounding box center [899, 467] width 11 height 11
click at [904, 493] on input "checkbox" at bounding box center [899, 494] width 11 height 11
click at [902, 519] on input "checkbox" at bounding box center [899, 521] width 11 height 11
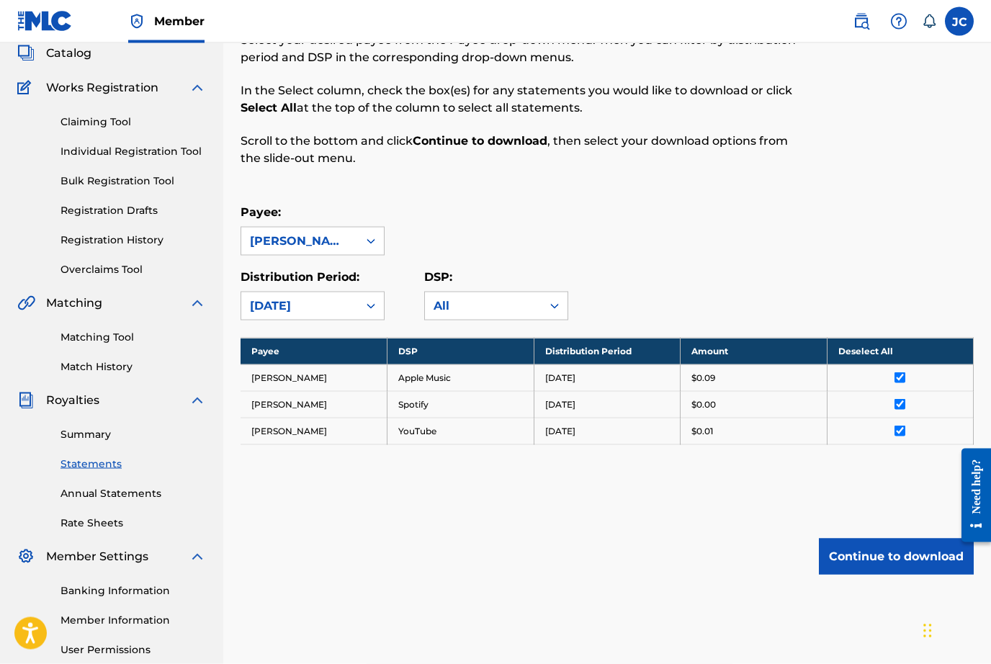
click at [874, 563] on button "Continue to download" at bounding box center [896, 557] width 155 height 36
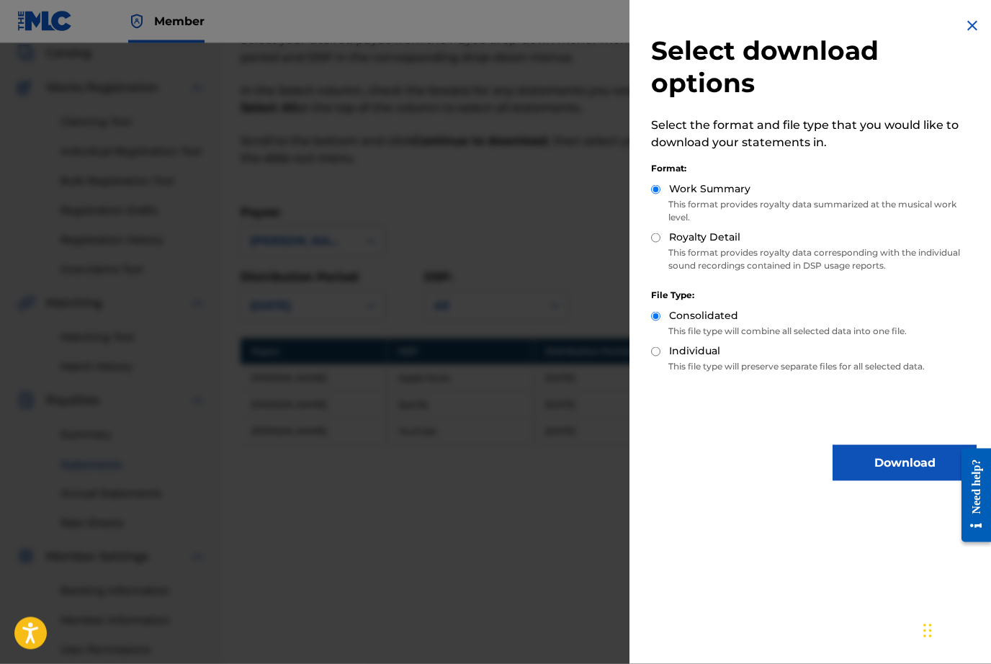
scroll to position [91, 0]
click at [660, 235] on input "Royalty Detail" at bounding box center [655, 237] width 9 height 9
radio input "true"
click at [889, 467] on button "Download" at bounding box center [905, 463] width 144 height 36
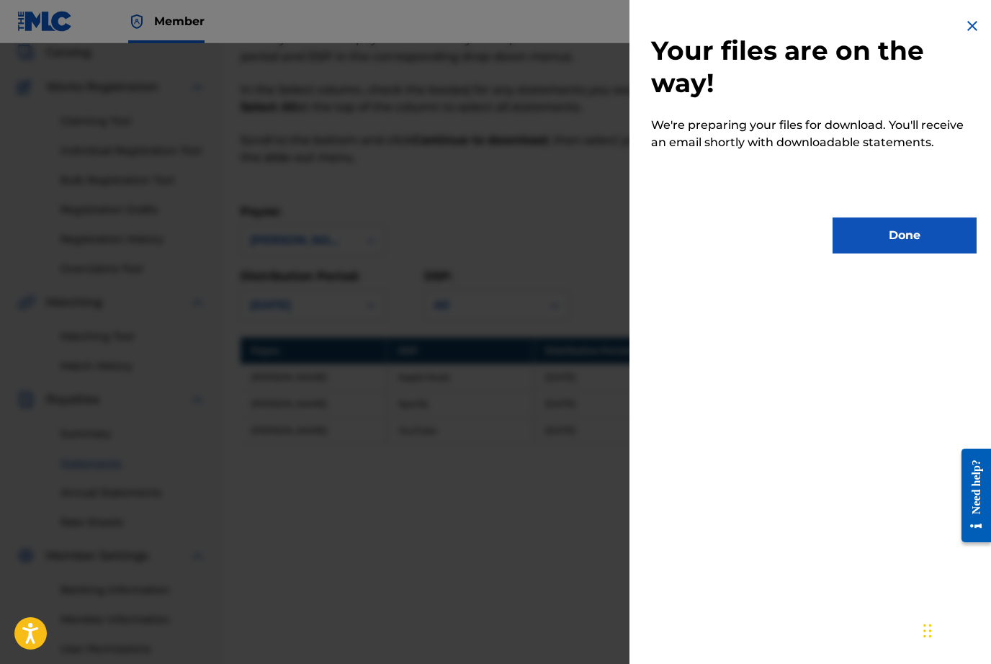
click at [912, 243] on button "Done" at bounding box center [905, 235] width 144 height 36
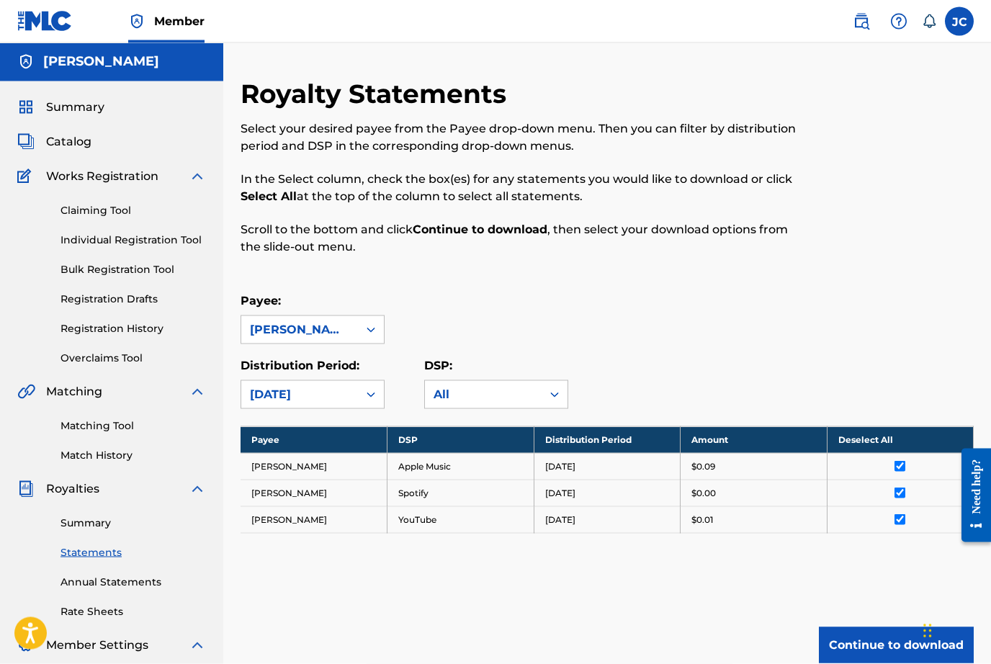
scroll to position [0, 0]
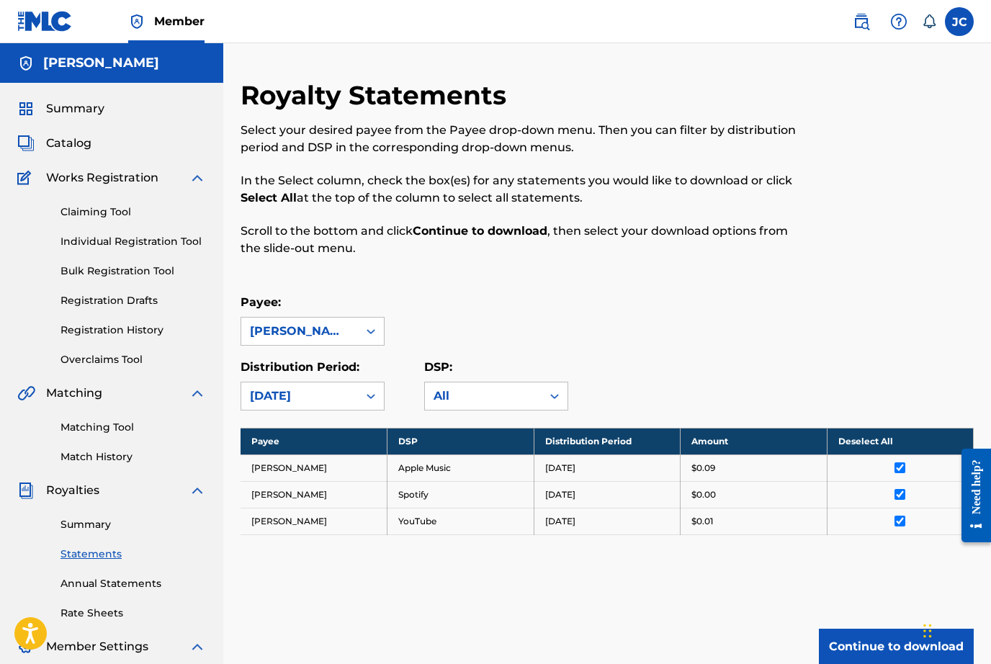
click at [76, 111] on span "Summary" at bounding box center [75, 108] width 58 height 17
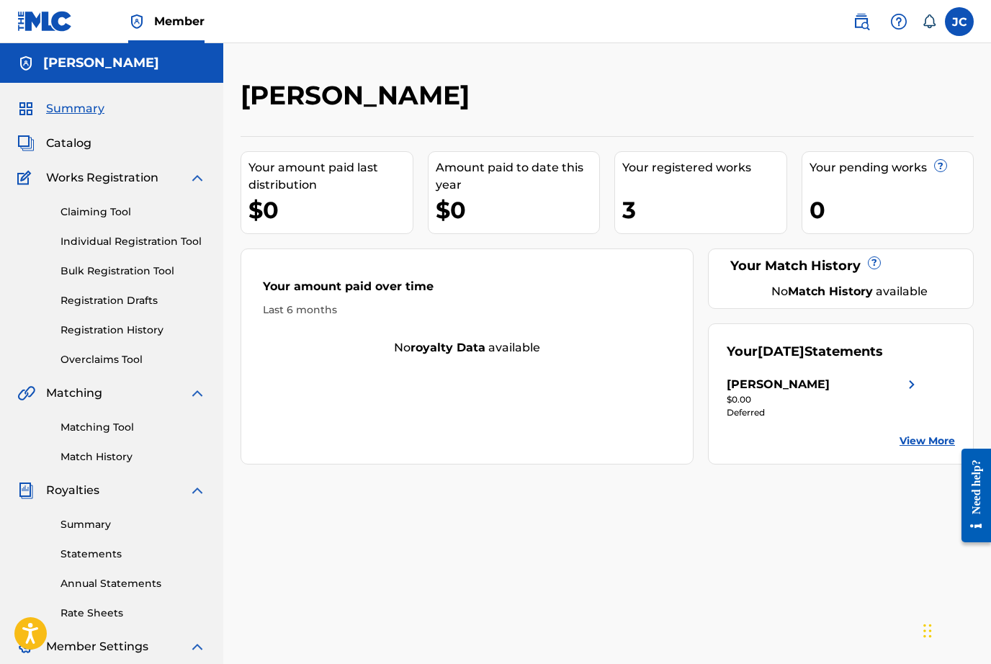
click at [964, 28] on label at bounding box center [959, 21] width 29 height 29
click at [959, 22] on input "JC Jimmy Cisneros Jr nevanuffjimmy@icloud.com Notification Preferences Profile …" at bounding box center [959, 22] width 0 height 0
click at [825, 181] on link "Profile" at bounding box center [817, 179] width 29 height 13
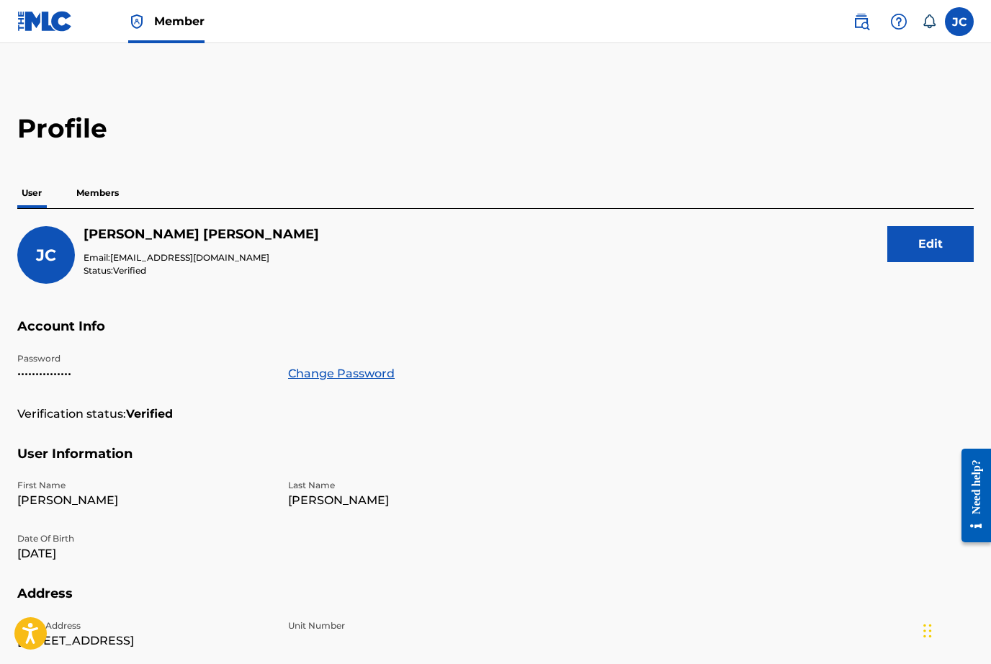
click at [91, 191] on p "Members" at bounding box center [97, 193] width 51 height 30
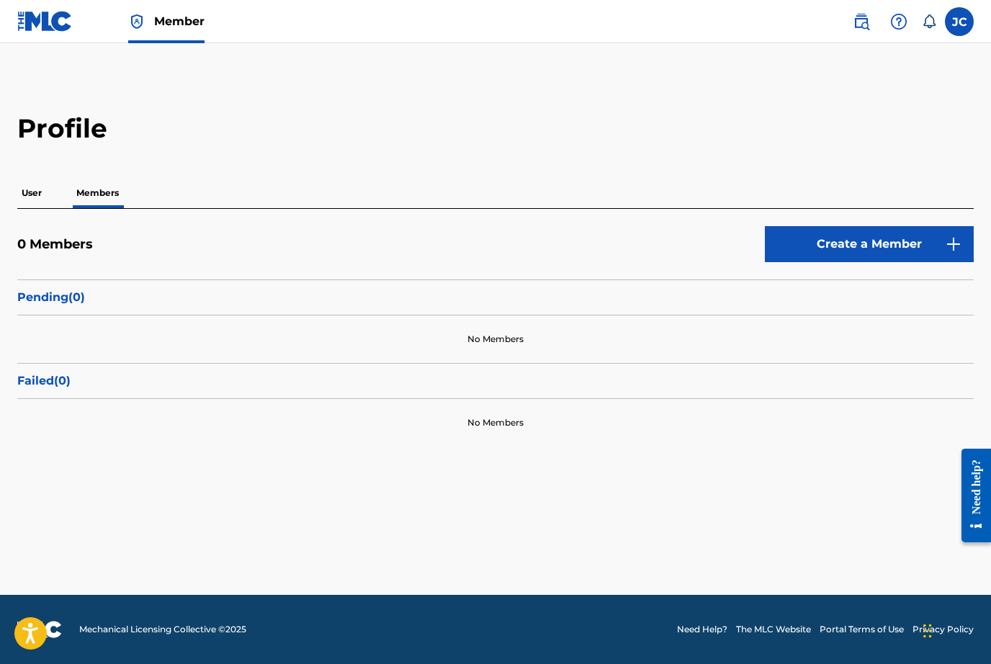
click at [41, 191] on p "User" at bounding box center [31, 193] width 29 height 30
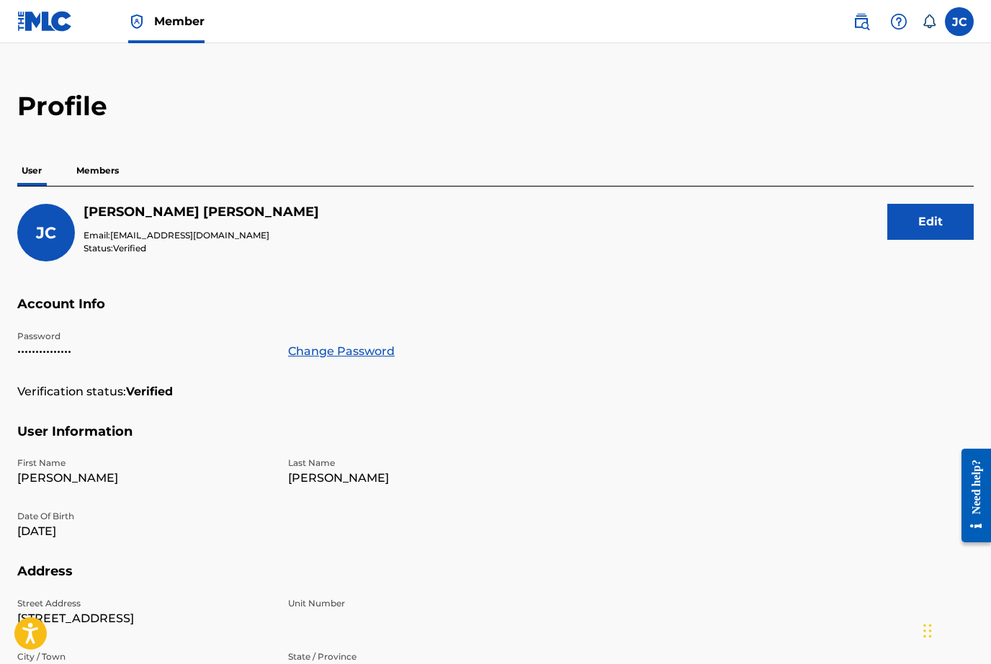
scroll to position [4, 0]
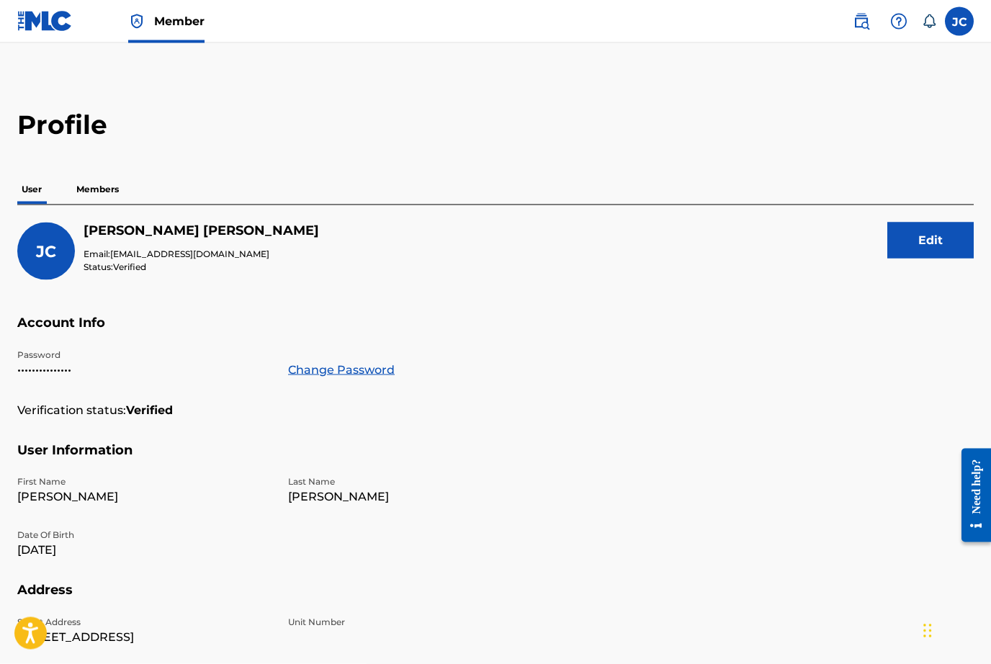
click at [55, 27] on img at bounding box center [44, 21] width 55 height 21
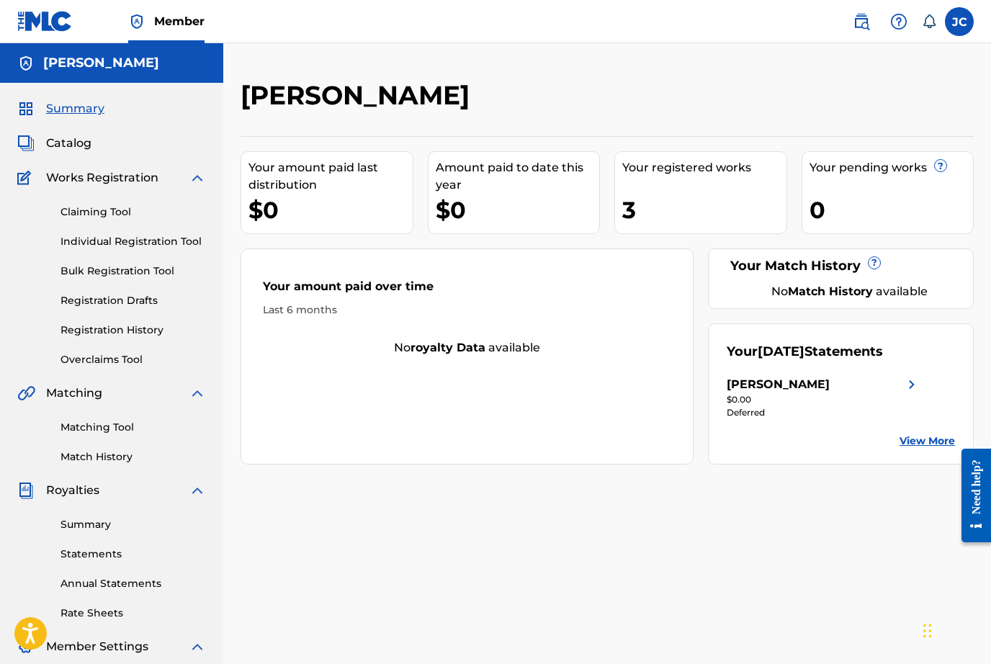
click at [146, 330] on link "Registration History" at bounding box center [132, 330] width 145 height 15
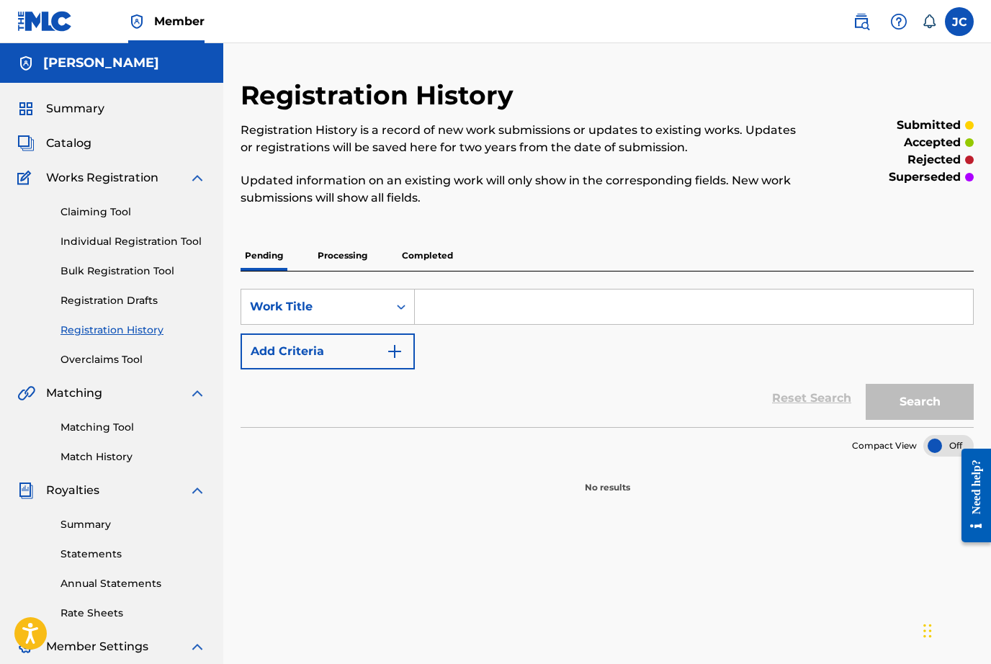
click at [425, 257] on p "Completed" at bounding box center [428, 256] width 60 height 30
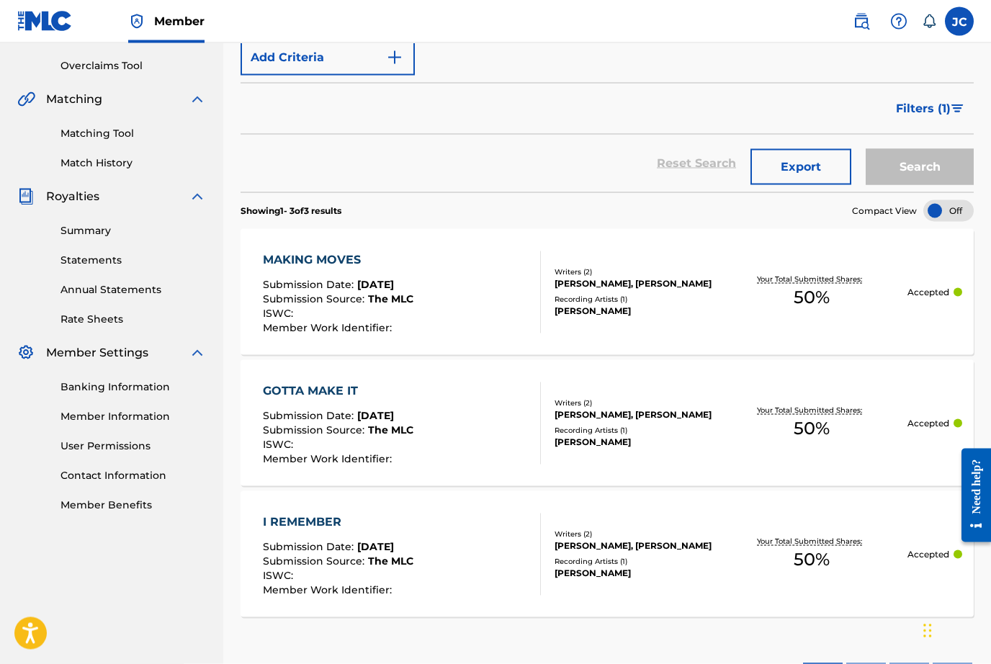
scroll to position [297, 0]
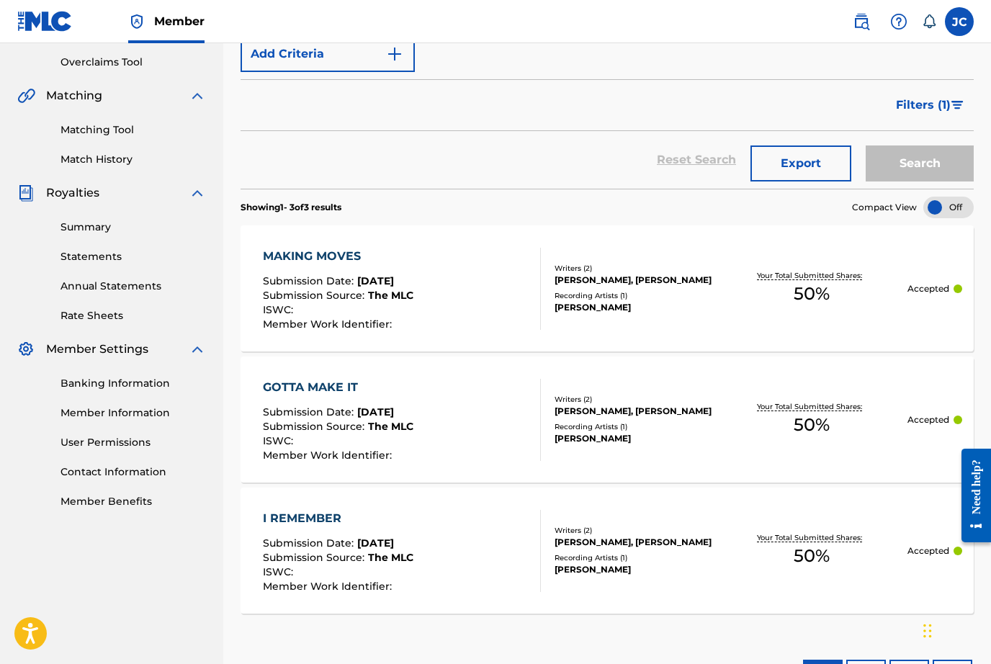
click at [456, 431] on div "GOTTA MAKE IT Submission Date : May 04, 2025 Submission Source : The MLC ISWC :…" at bounding box center [402, 420] width 279 height 82
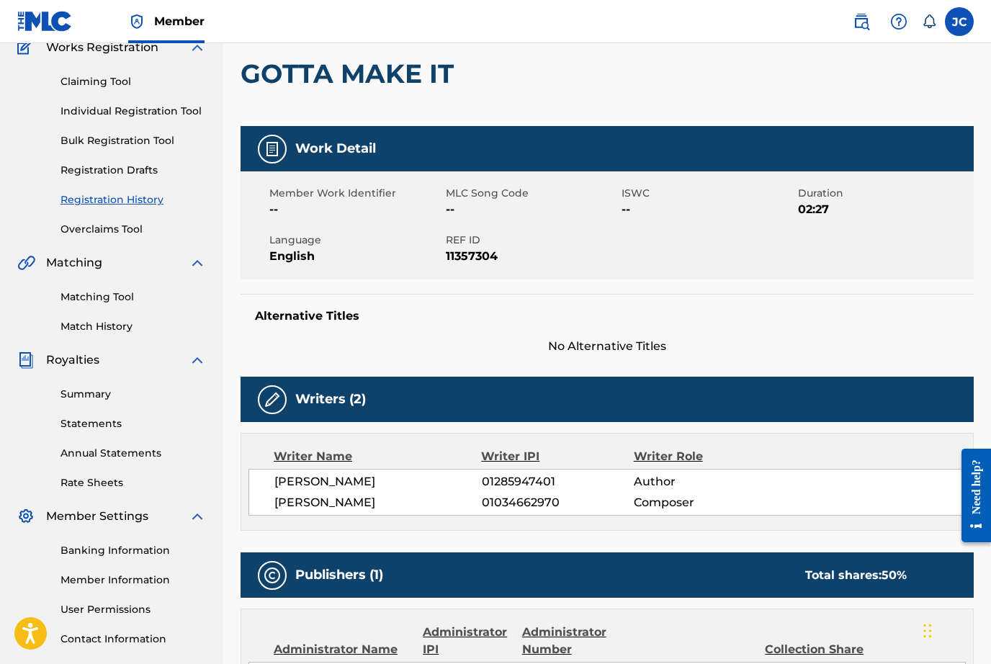
scroll to position [130, 0]
drag, startPoint x: 96, startPoint y: 398, endPoint x: 96, endPoint y: 527, distance: 129.6
click at [96, 397] on link "Summary" at bounding box center [132, 394] width 145 height 15
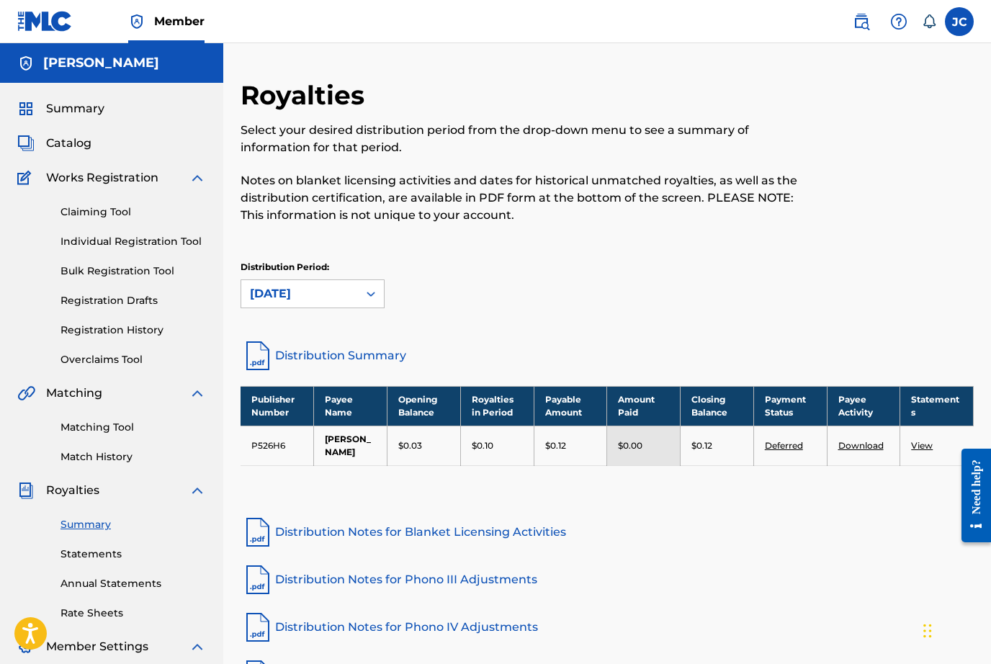
click at [141, 335] on link "Registration History" at bounding box center [132, 330] width 145 height 15
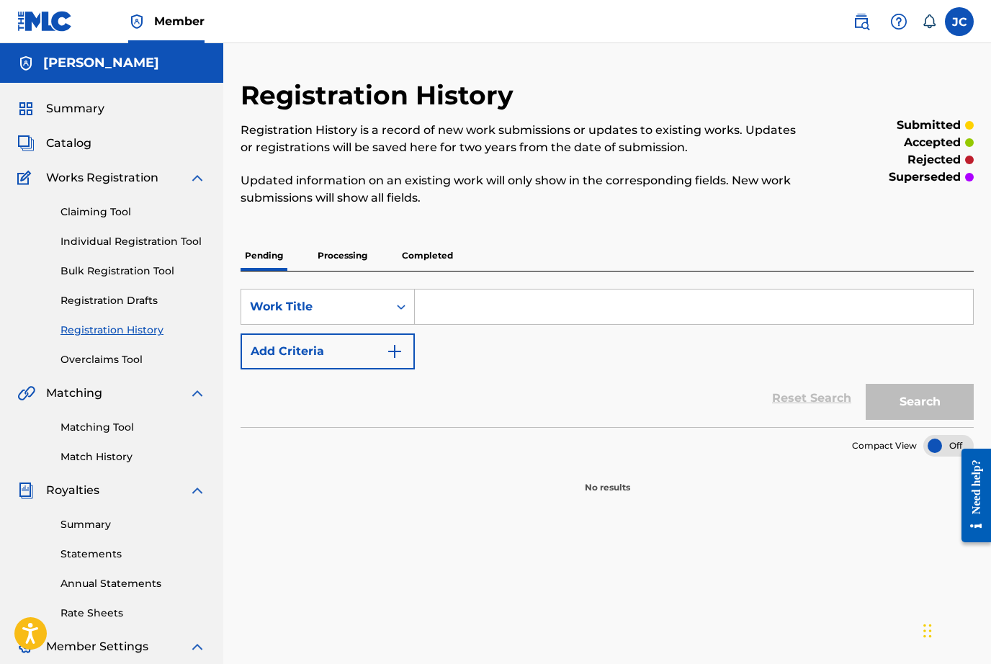
click at [434, 258] on p "Completed" at bounding box center [428, 256] width 60 height 30
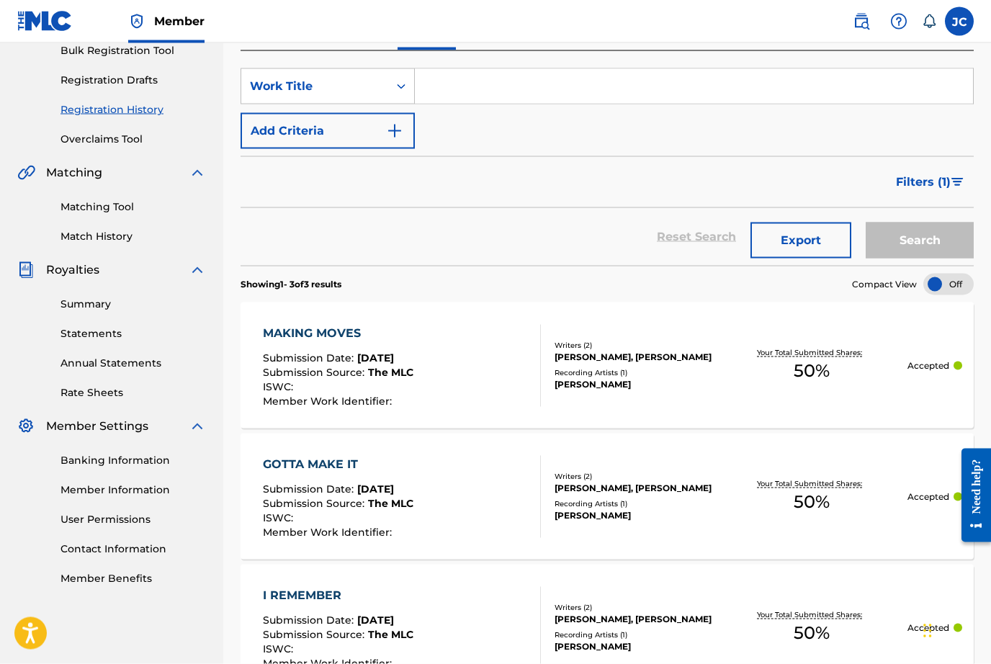
scroll to position [234, 0]
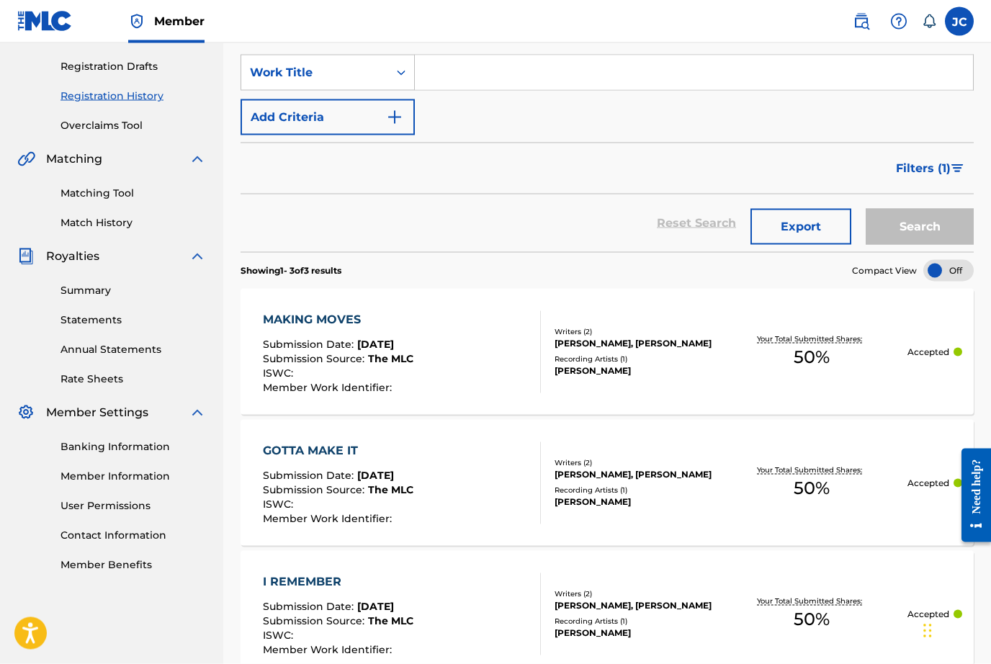
click at [658, 359] on div "Recording Artists ( 1 )" at bounding box center [635, 359] width 161 height 11
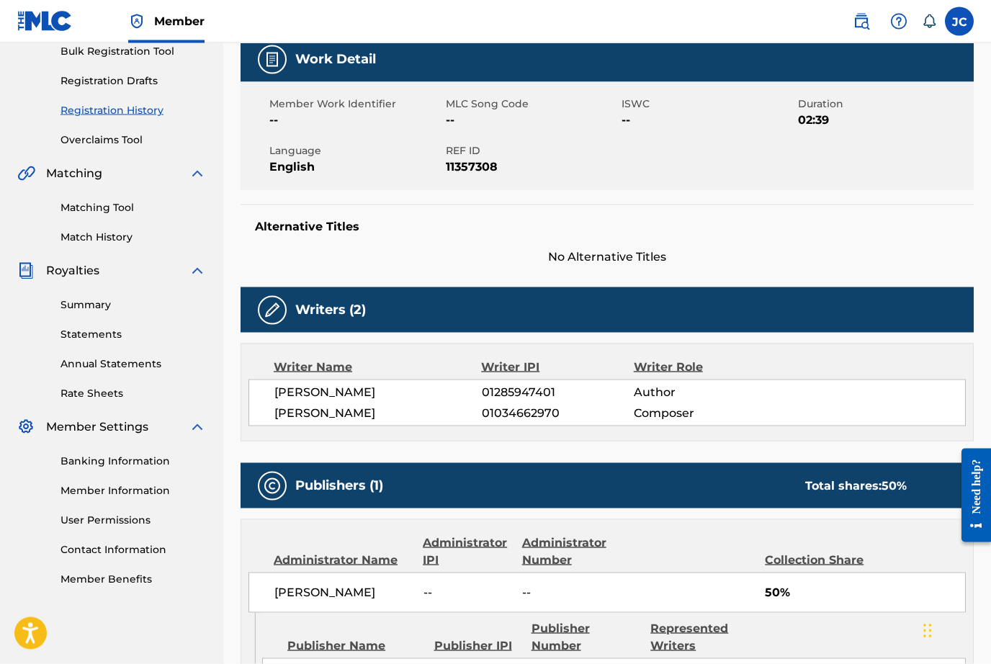
scroll to position [222, 0]
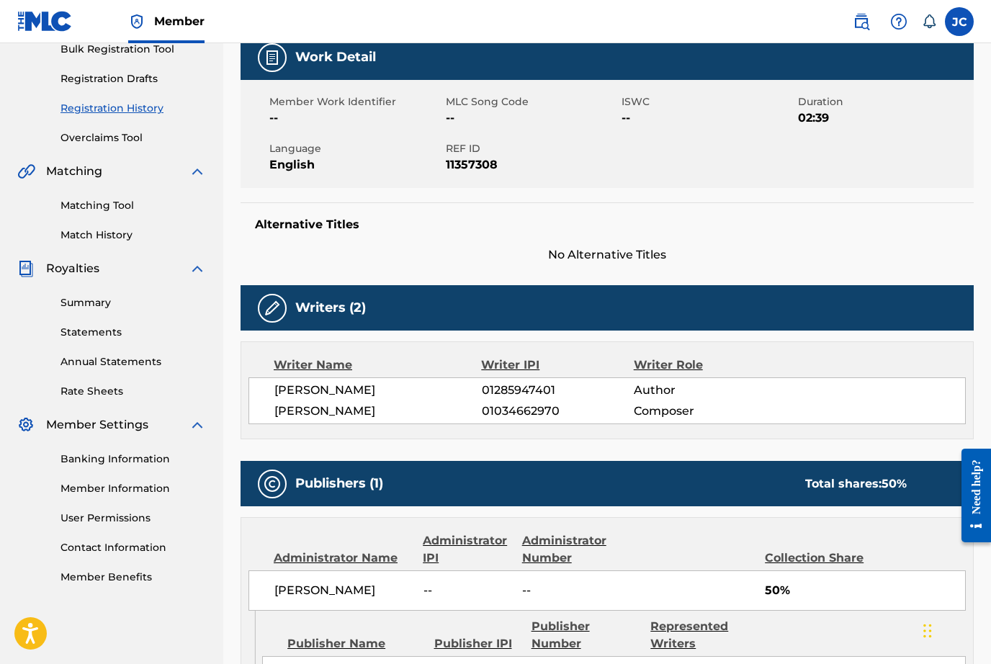
click at [145, 487] on link "Member Information" at bounding box center [132, 488] width 145 height 15
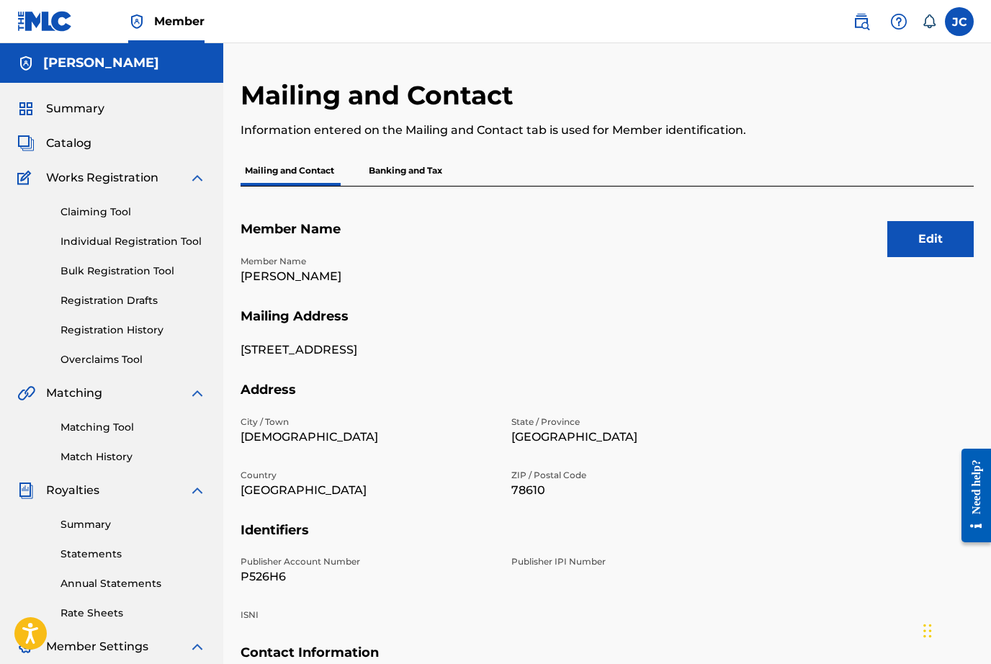
click at [426, 176] on p "Banking and Tax" at bounding box center [405, 171] width 82 height 30
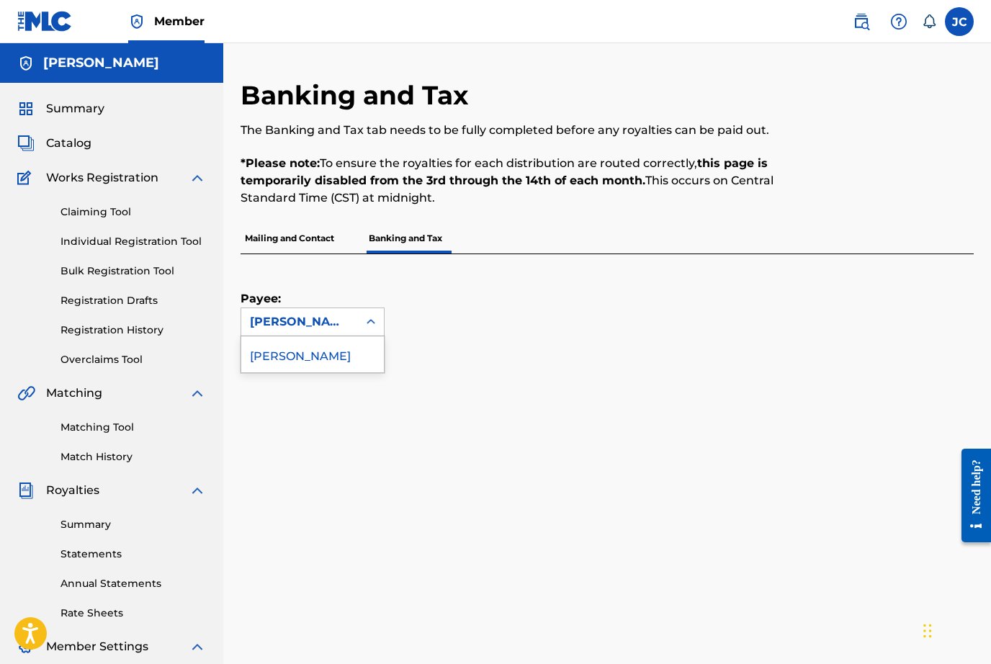
click at [378, 325] on div at bounding box center [371, 322] width 26 height 26
click at [649, 262] on div "Payee: Jimmy Cisneros Jr" at bounding box center [590, 295] width 699 height 82
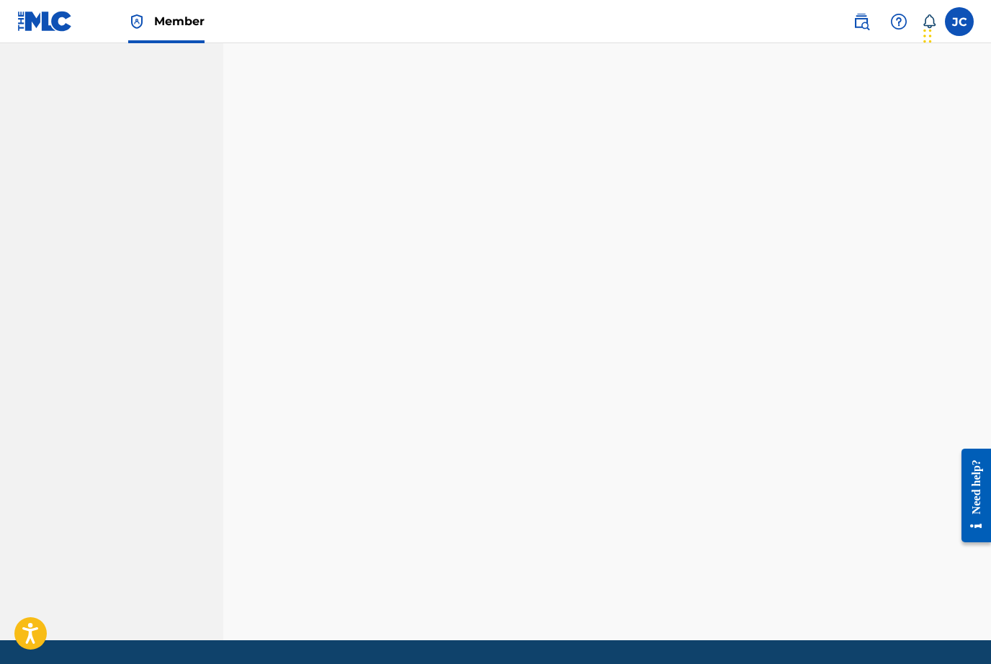
scroll to position [1190, 0]
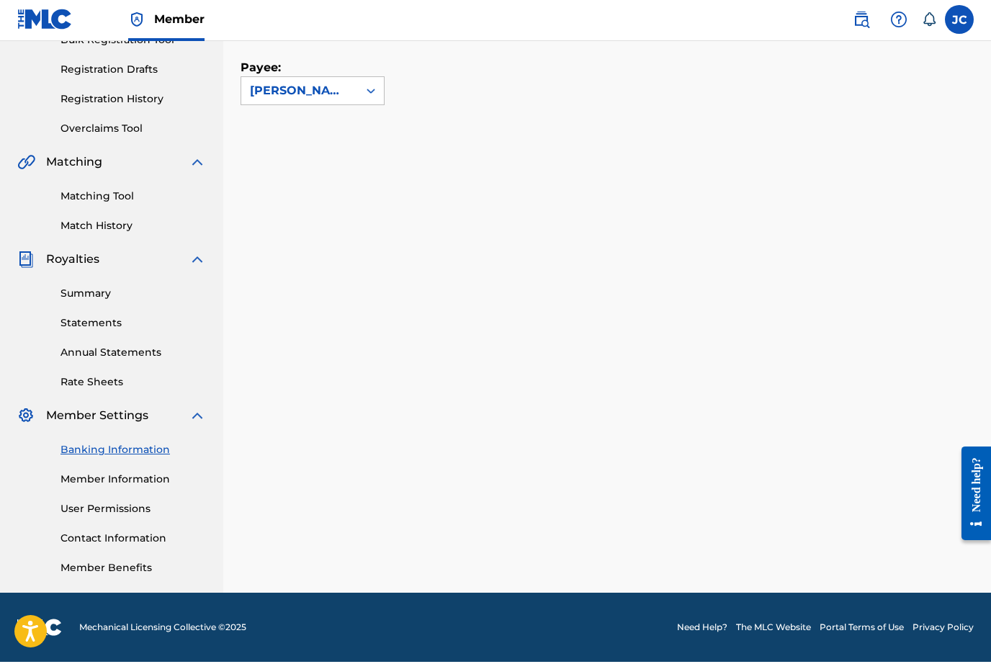
scroll to position [181, 0]
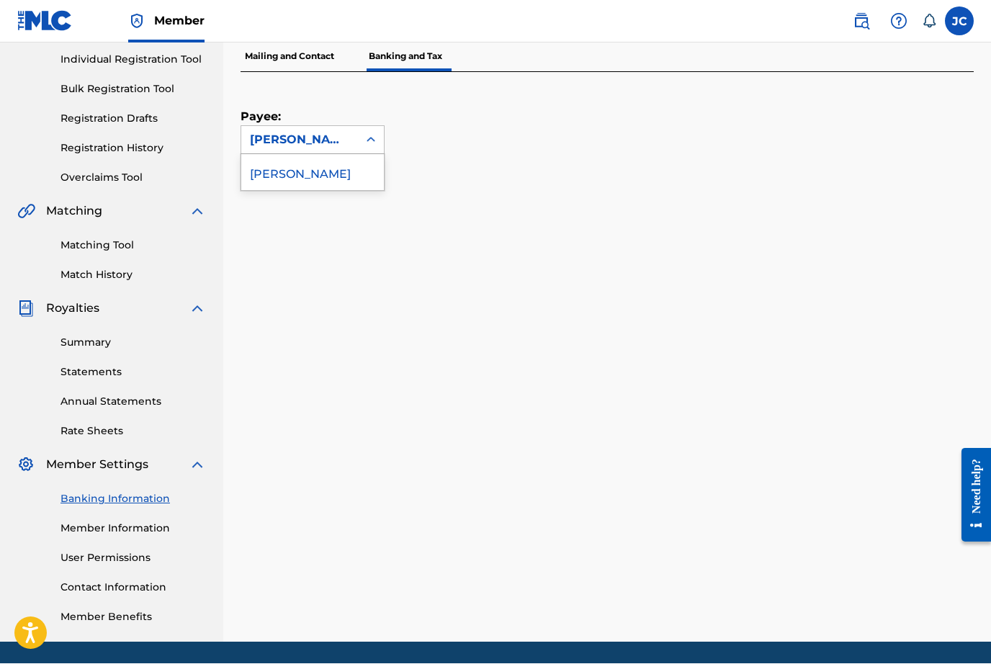
click at [351, 174] on div "[PERSON_NAME]" at bounding box center [312, 173] width 143 height 36
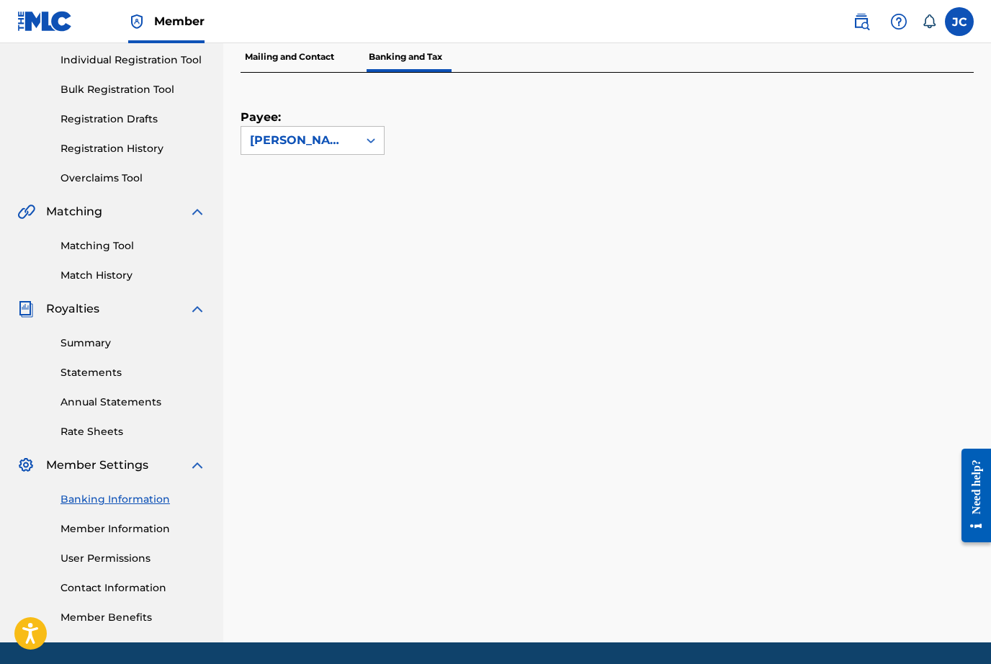
click at [95, 342] on link "Summary" at bounding box center [132, 343] width 145 height 15
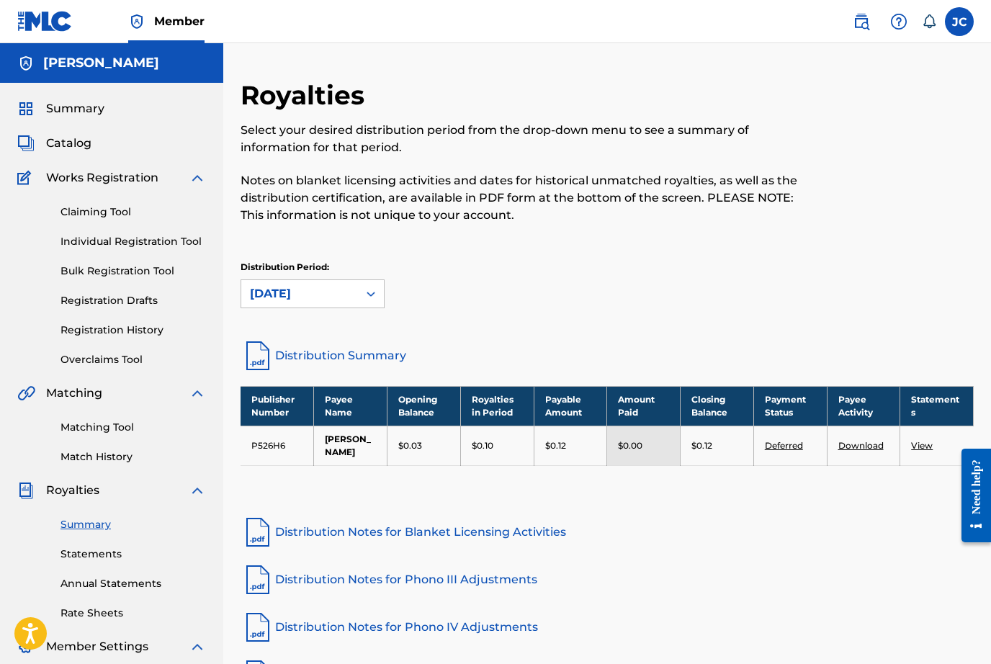
click at [94, 107] on span "Summary" at bounding box center [75, 108] width 58 height 17
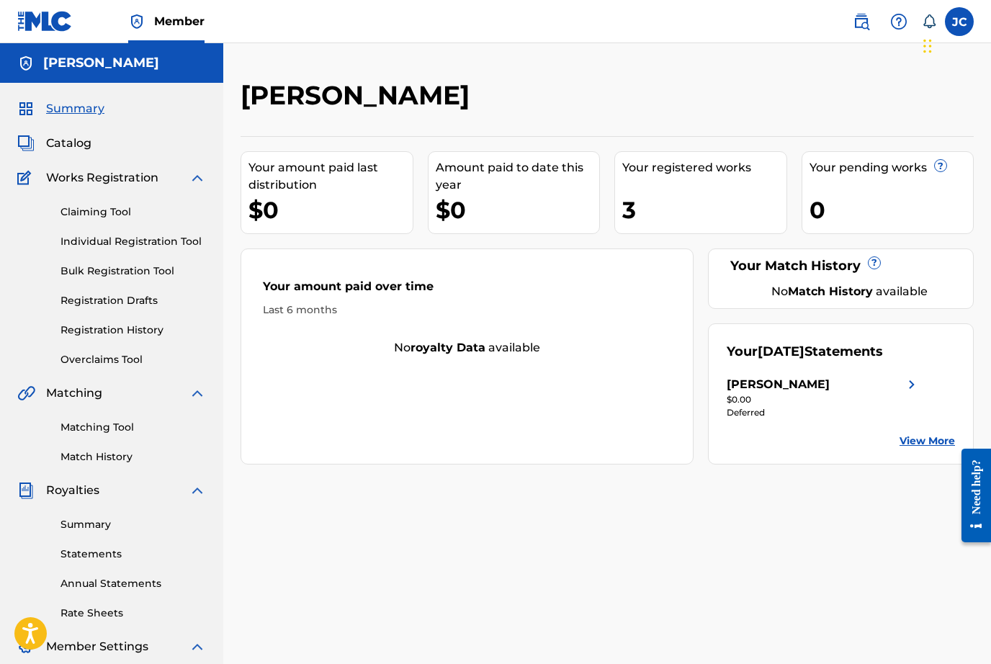
click at [89, 531] on link "Summary" at bounding box center [132, 524] width 145 height 15
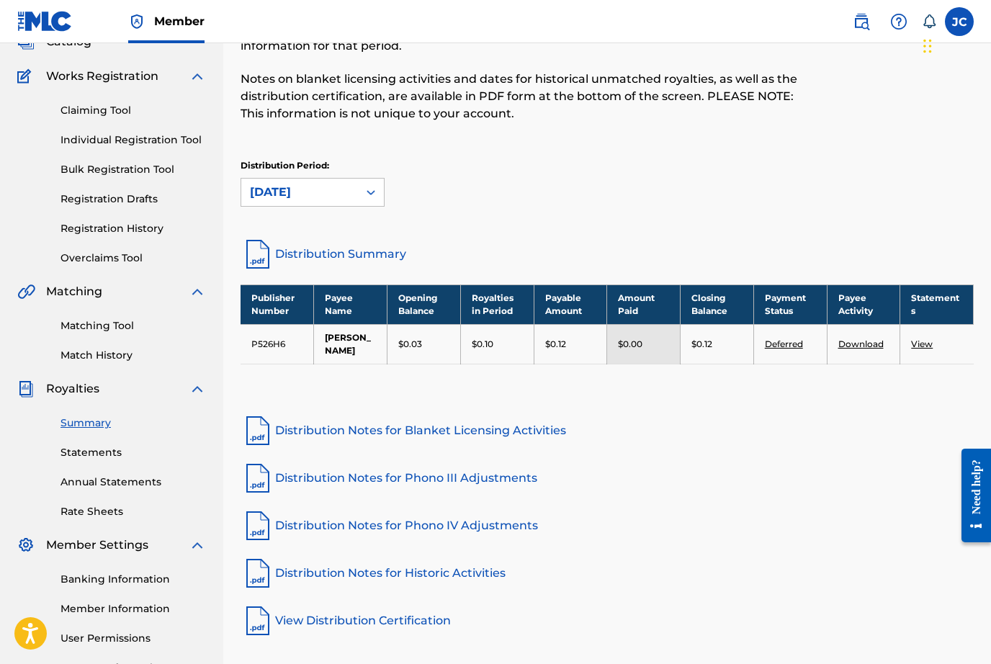
scroll to position [181, 0]
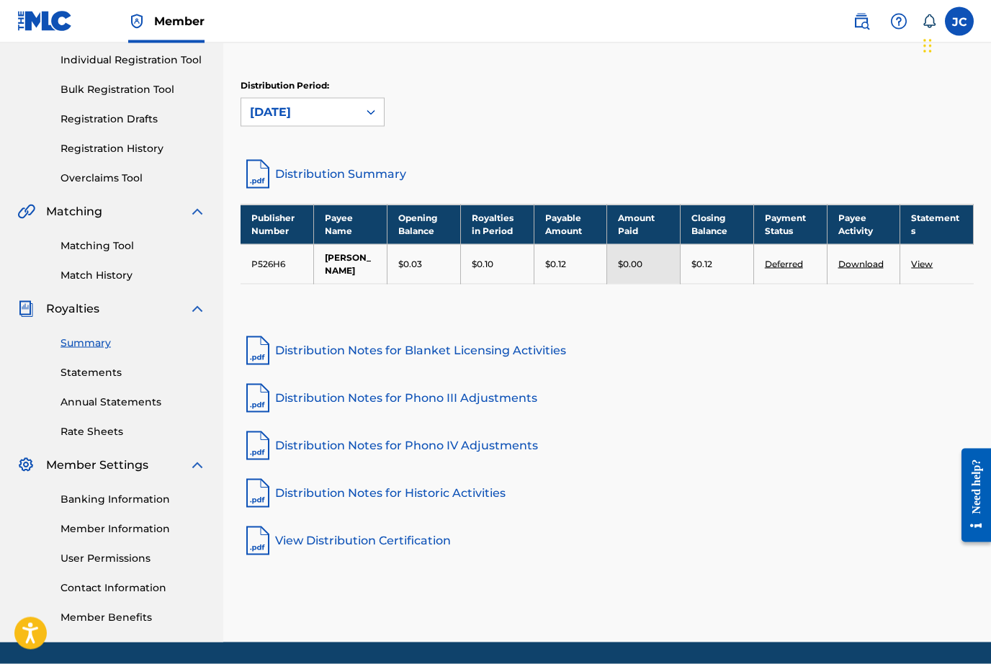
click at [791, 264] on link "Deferred" at bounding box center [784, 264] width 38 height 11
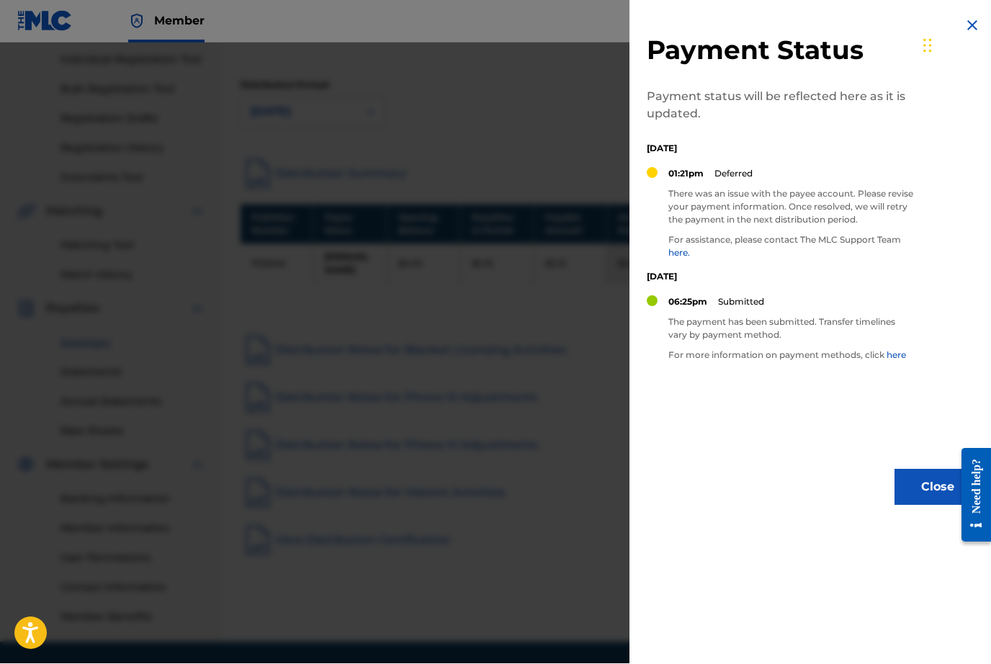
click at [561, 116] on div at bounding box center [495, 375] width 991 height 664
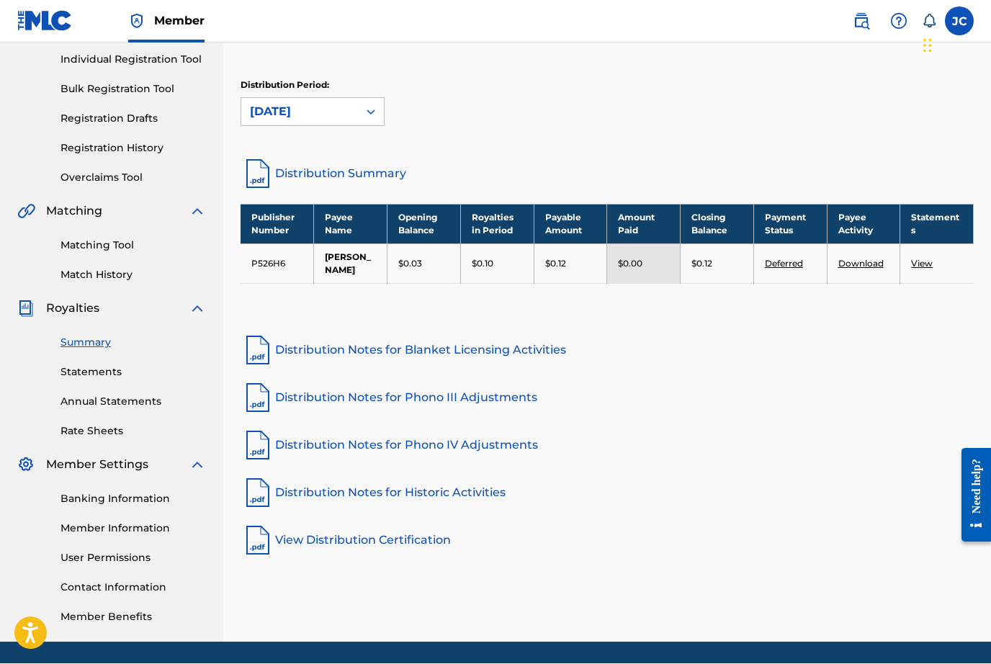
click at [791, 265] on link "Deferred" at bounding box center [784, 264] width 38 height 11
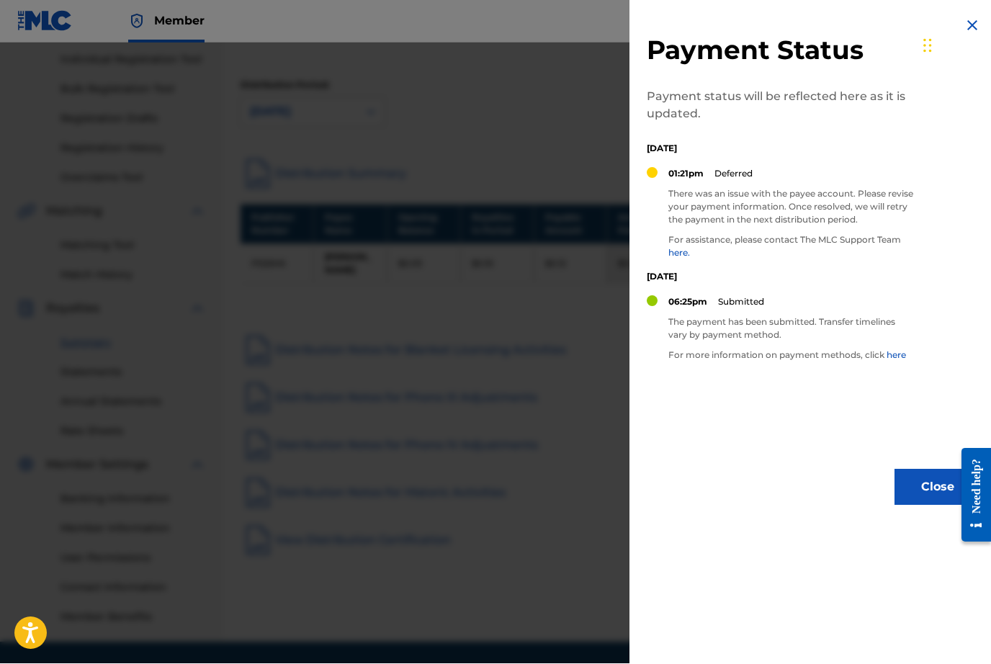
click at [541, 115] on div at bounding box center [495, 375] width 991 height 664
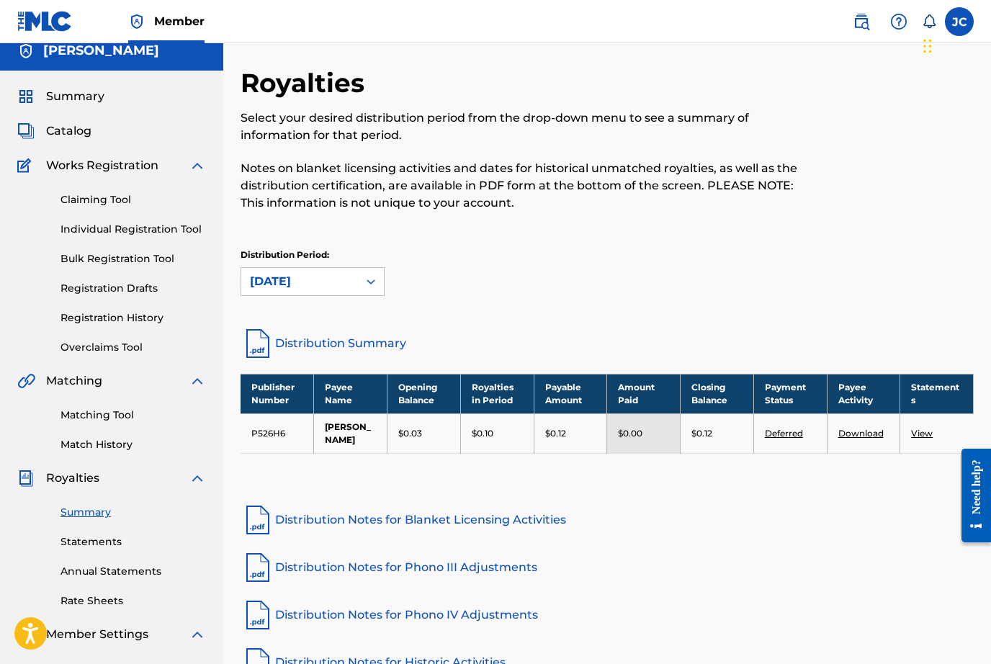
scroll to position [3, 0]
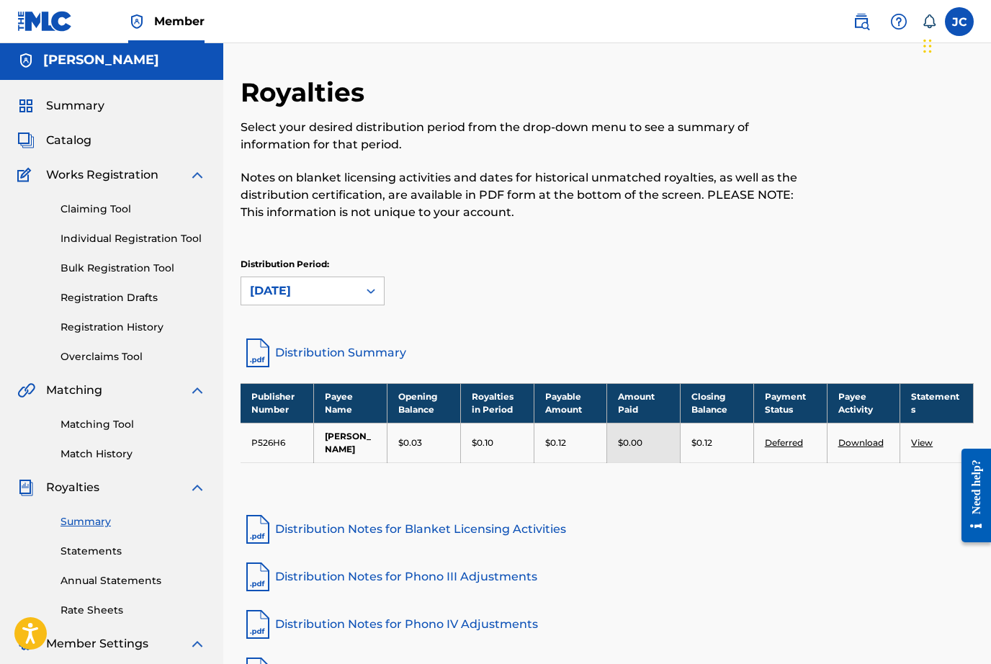
click at [82, 102] on span "Summary" at bounding box center [75, 105] width 58 height 17
